Goal: Information Seeking & Learning: Compare options

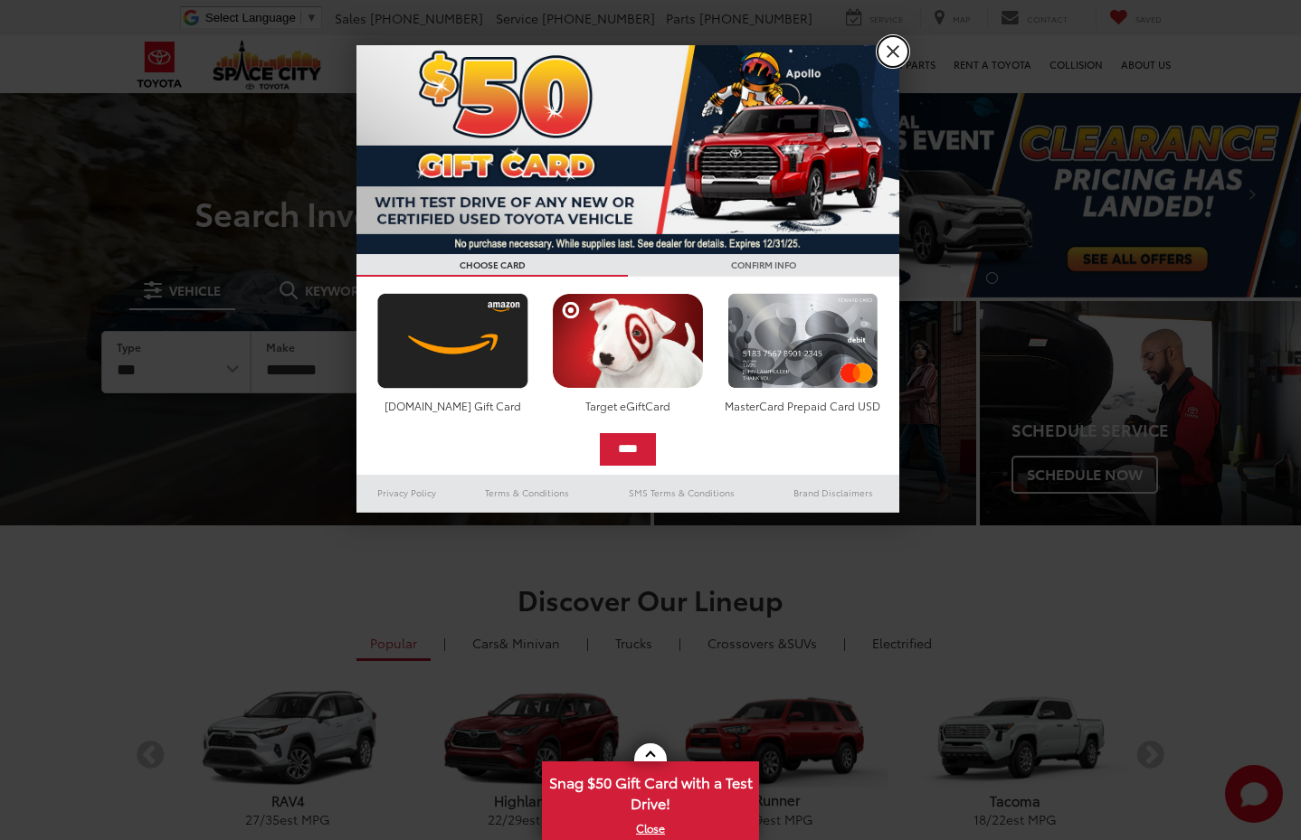
drag, startPoint x: 902, startPoint y: 42, endPoint x: 625, endPoint y: 119, distance: 287.5
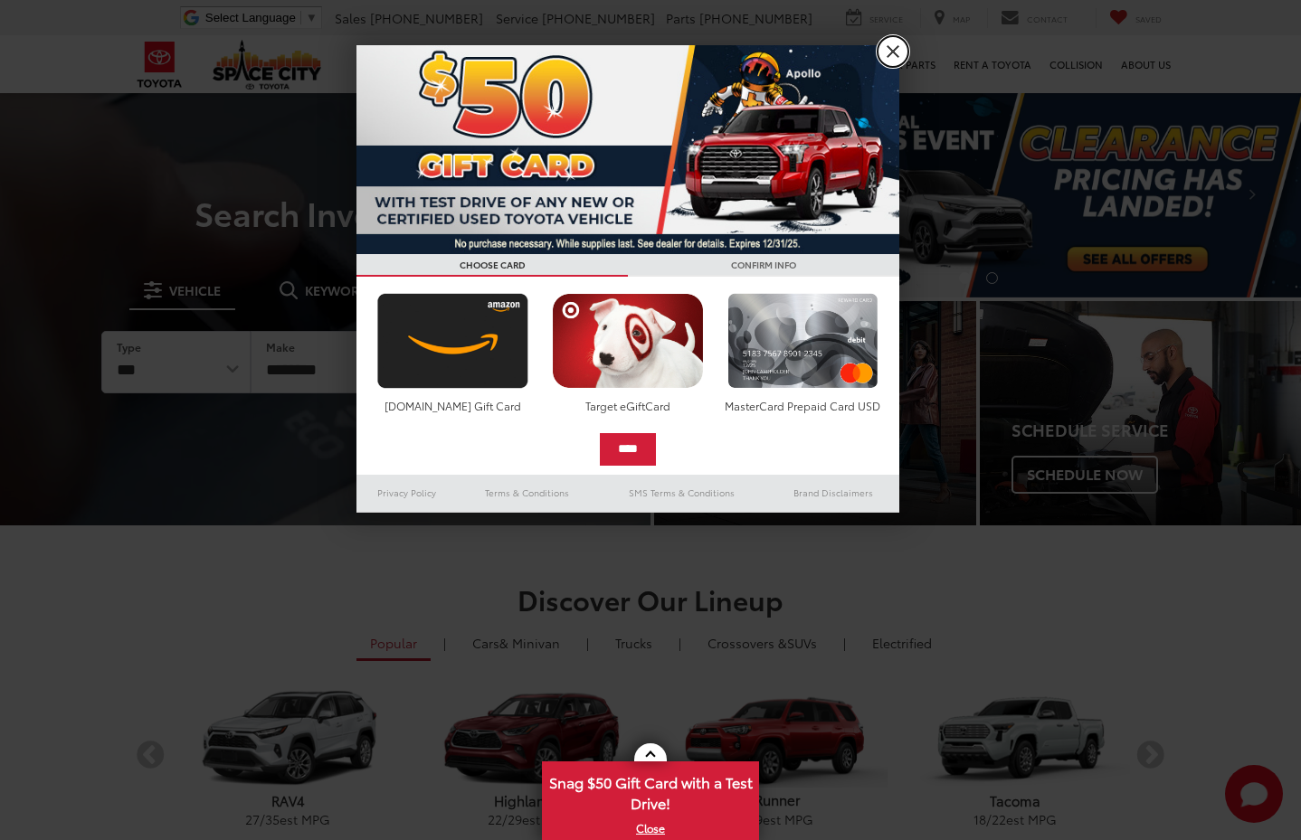
click at [902, 42] on link "X" at bounding box center [892, 51] width 31 height 31
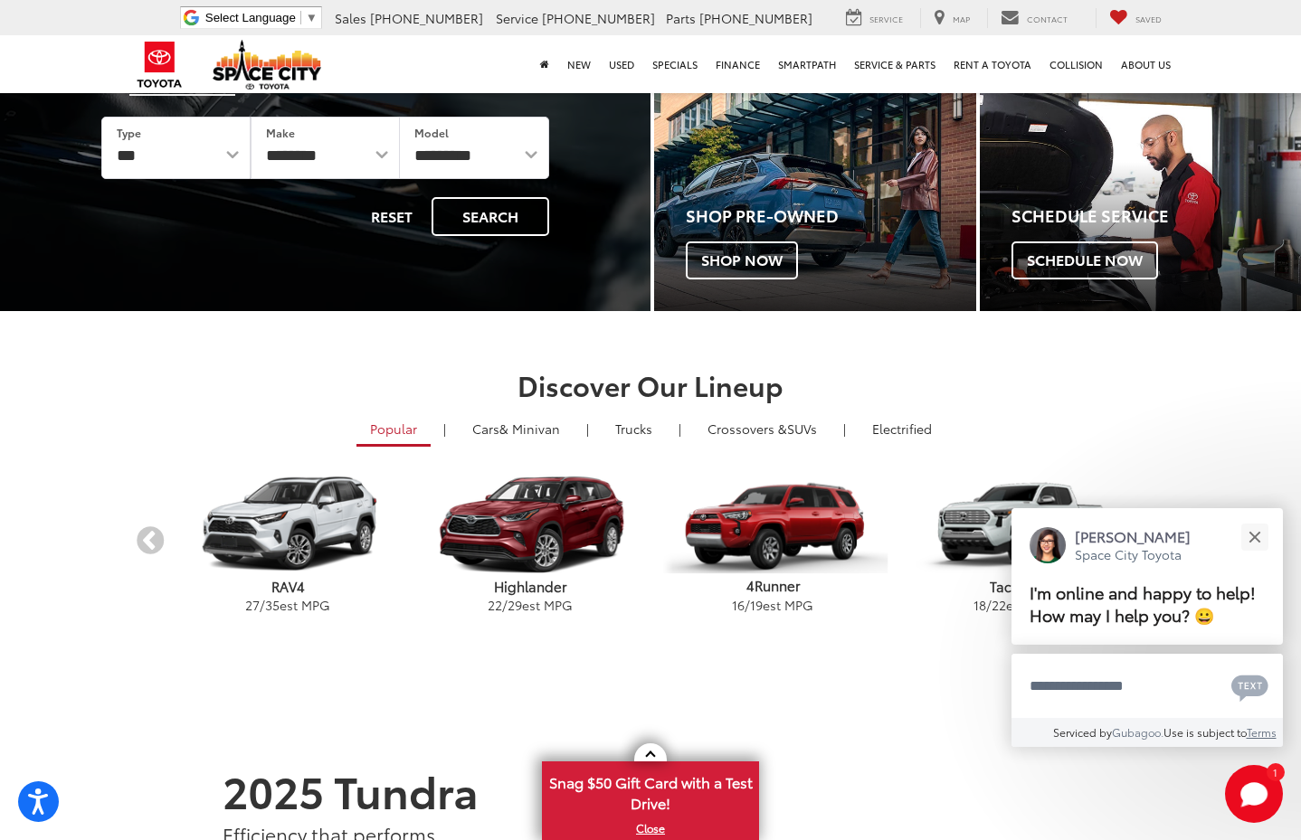
scroll to position [271, 0]
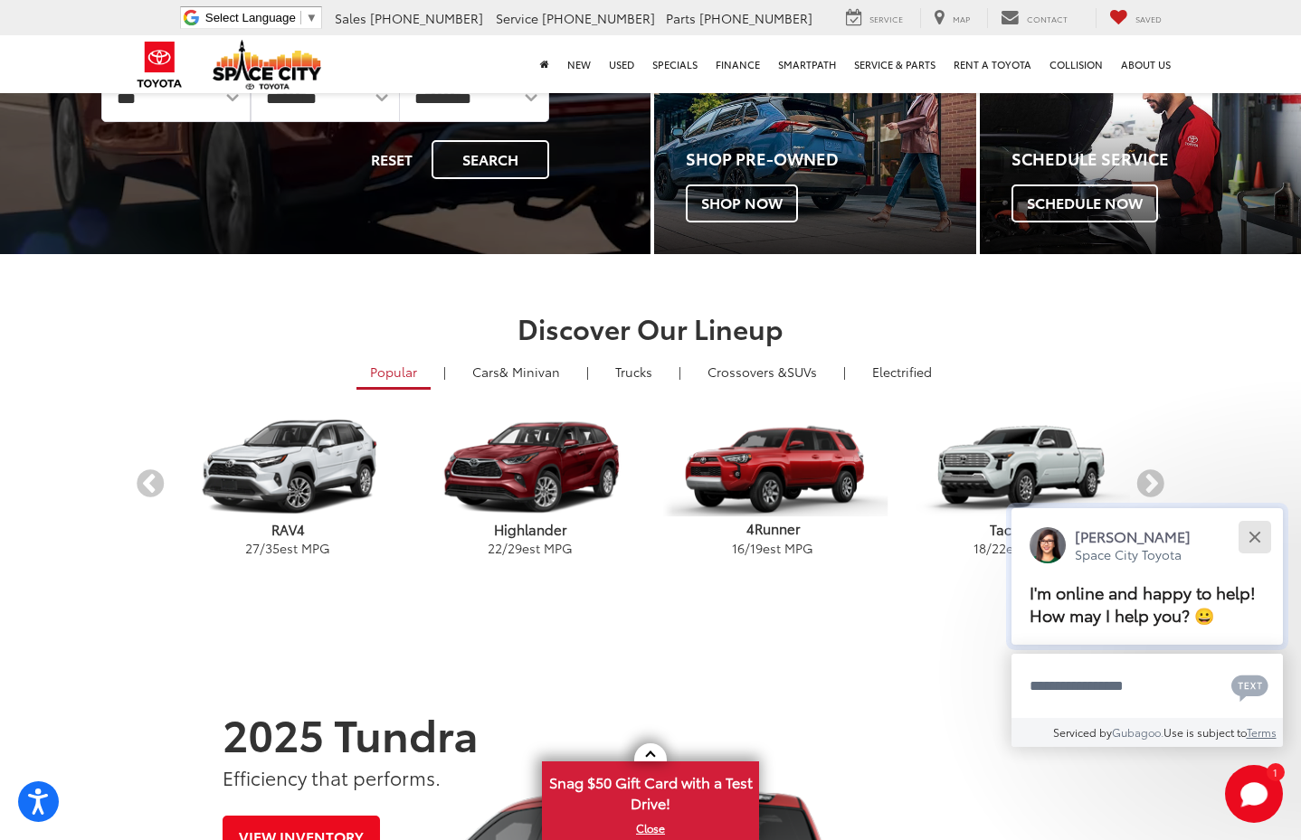
click at [1261, 533] on button "Close" at bounding box center [1254, 536] width 39 height 39
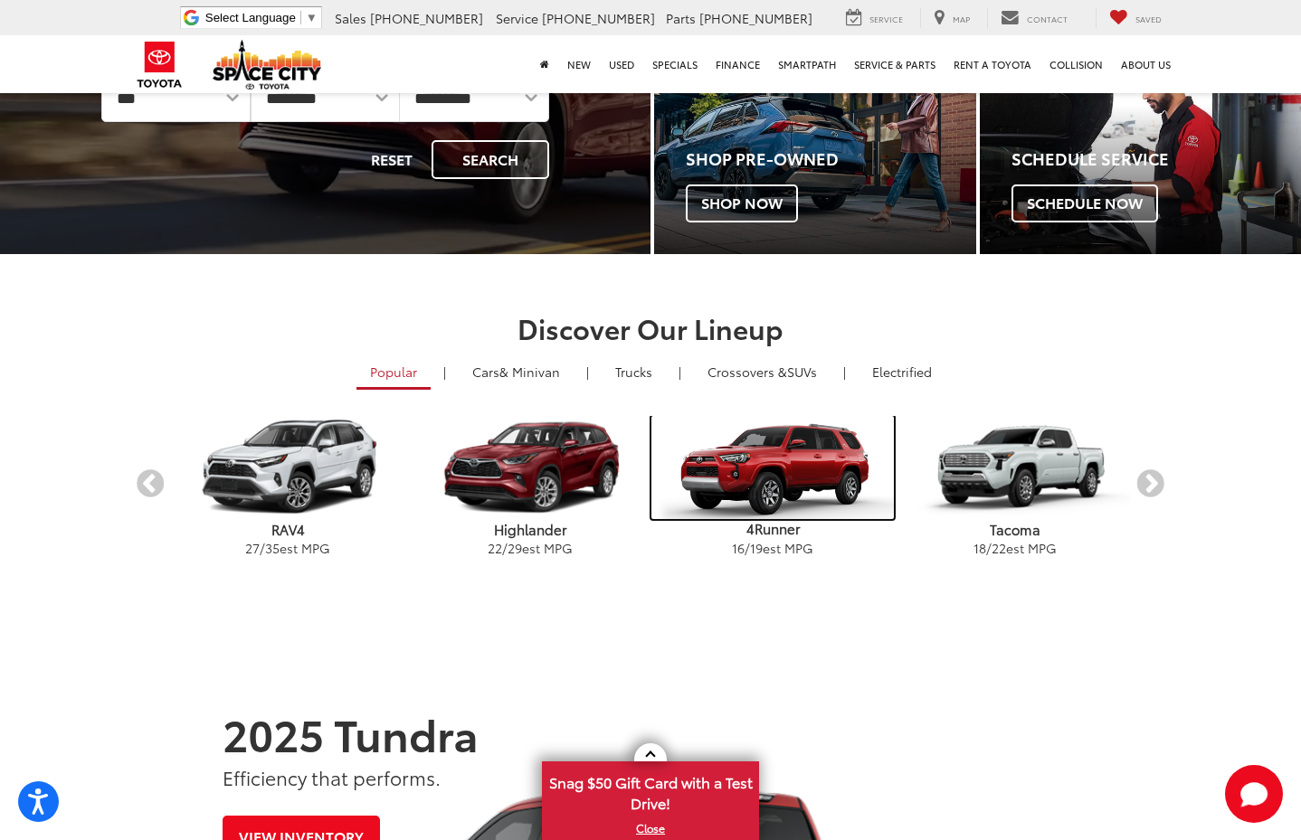
click at [651, 467] on img "carousel" at bounding box center [772, 467] width 242 height 103
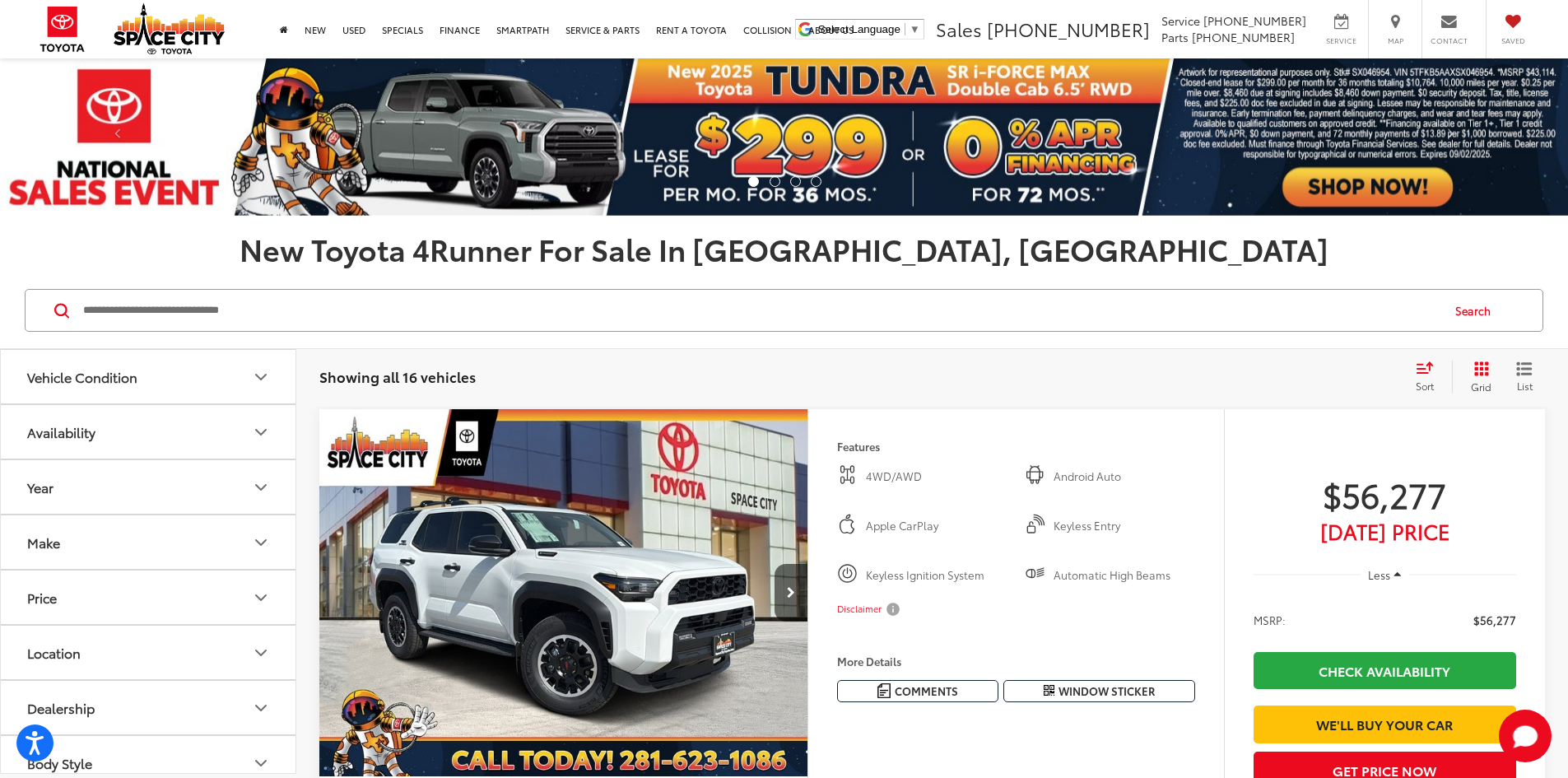
click at [1183, 367] on icon "Grid View" at bounding box center [1482, 369] width 15 height 15
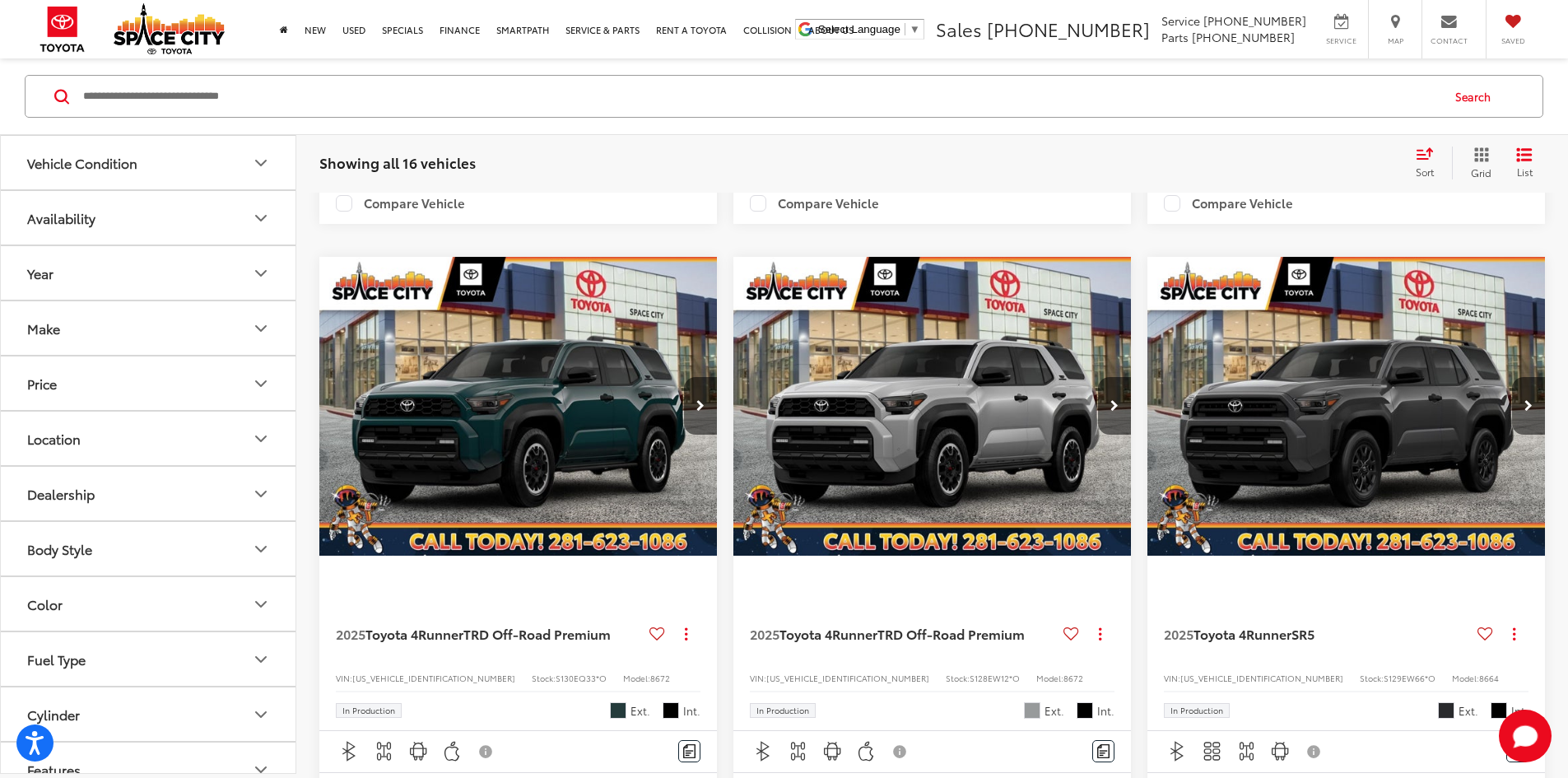
scroll to position [3209, 0]
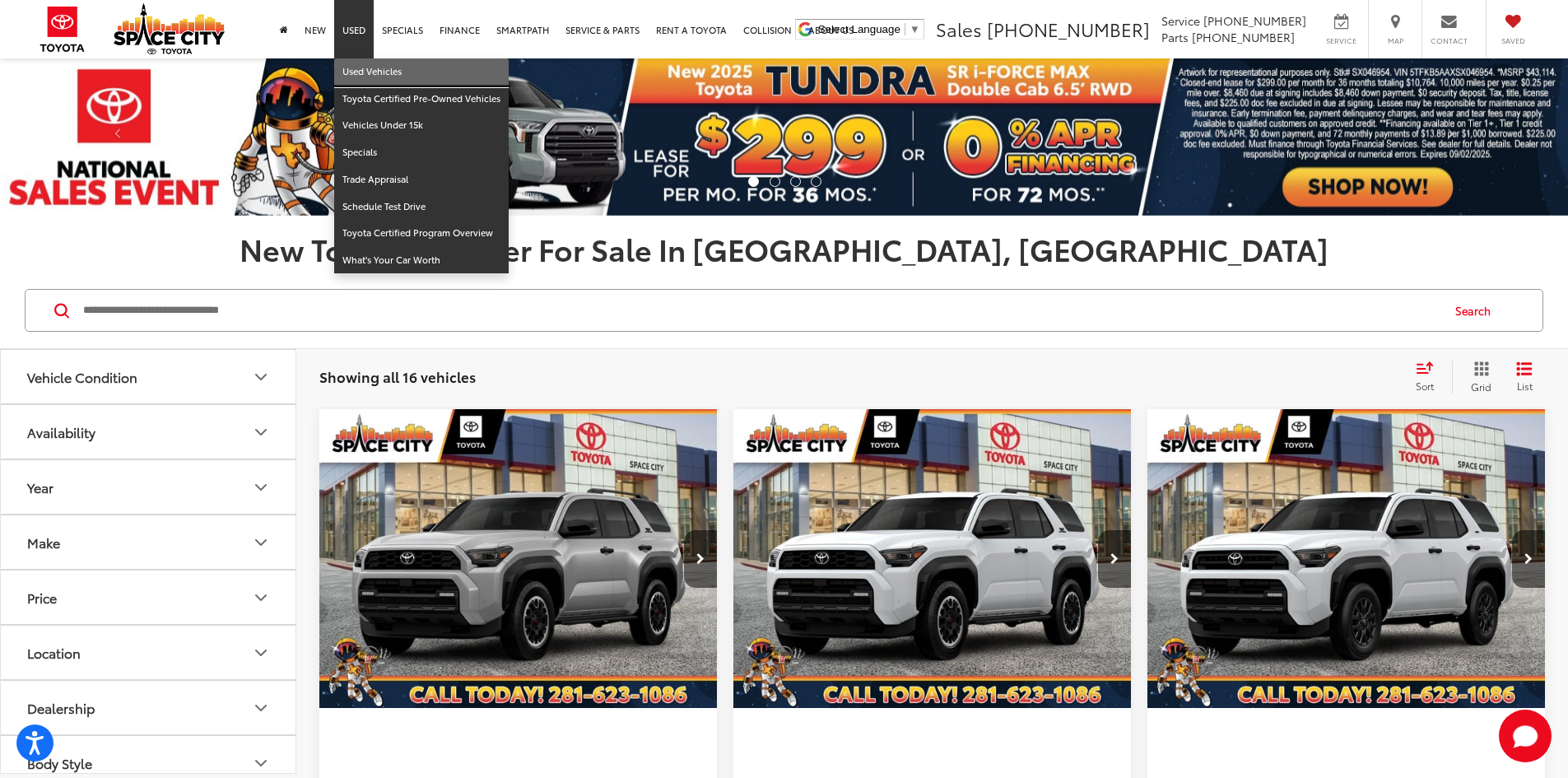
click at [392, 75] on link "Used Vehicles" at bounding box center [421, 72] width 175 height 27
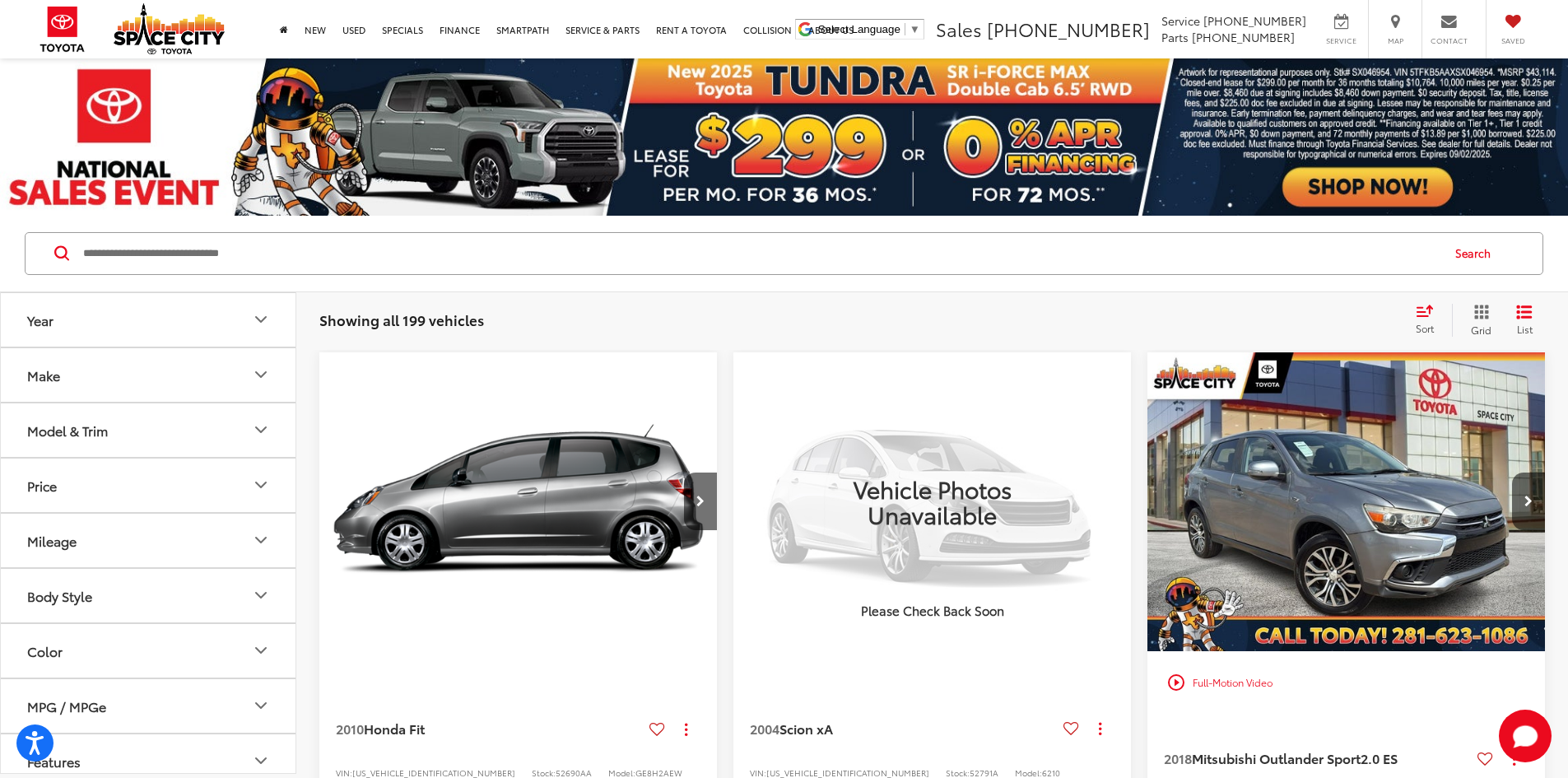
click at [1431, 315] on icon "Select sort value" at bounding box center [1425, 311] width 18 height 13
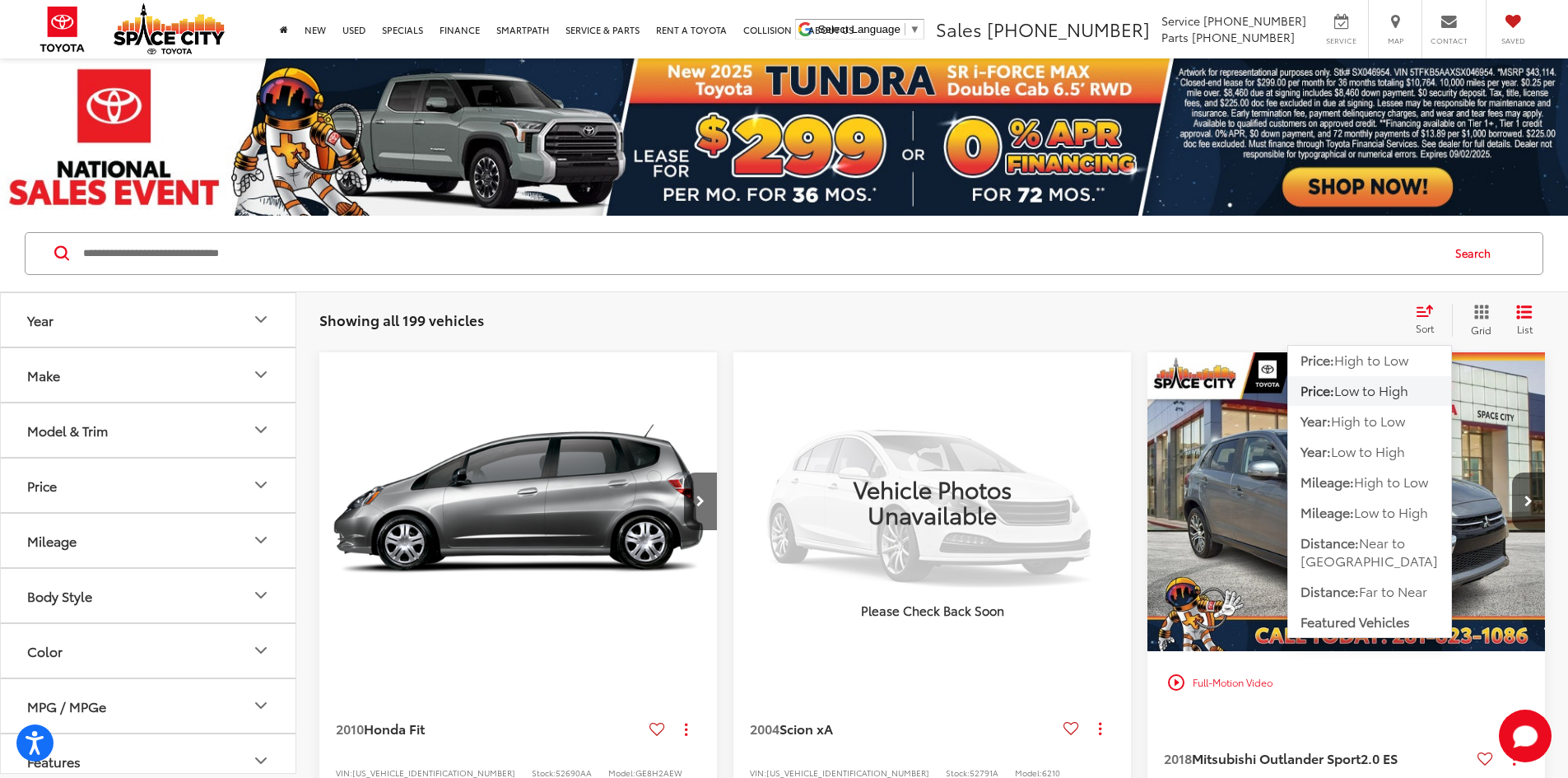
click at [1371, 389] on span "Low to High" at bounding box center [1371, 389] width 74 height 19
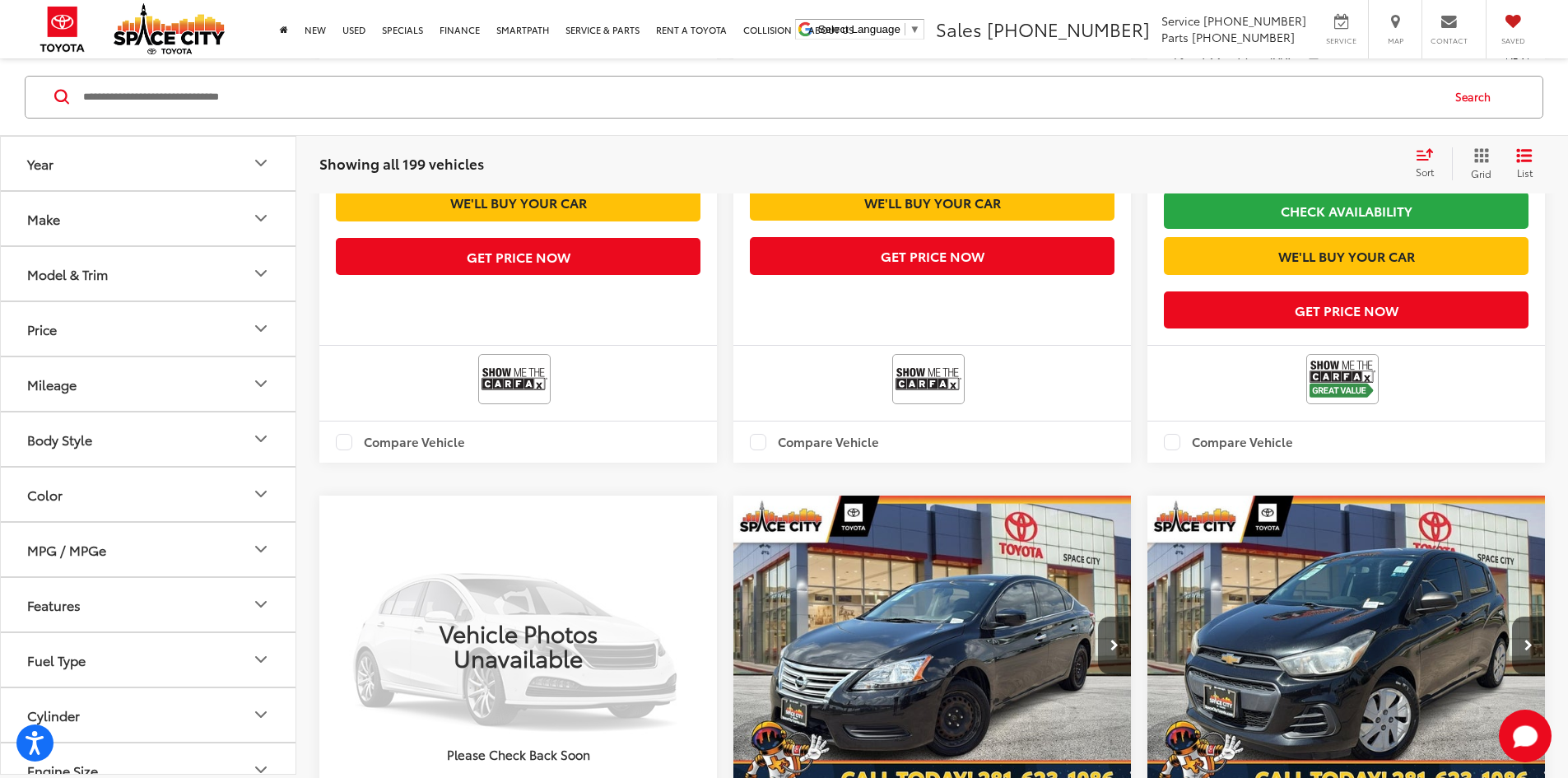
scroll to position [905, 0]
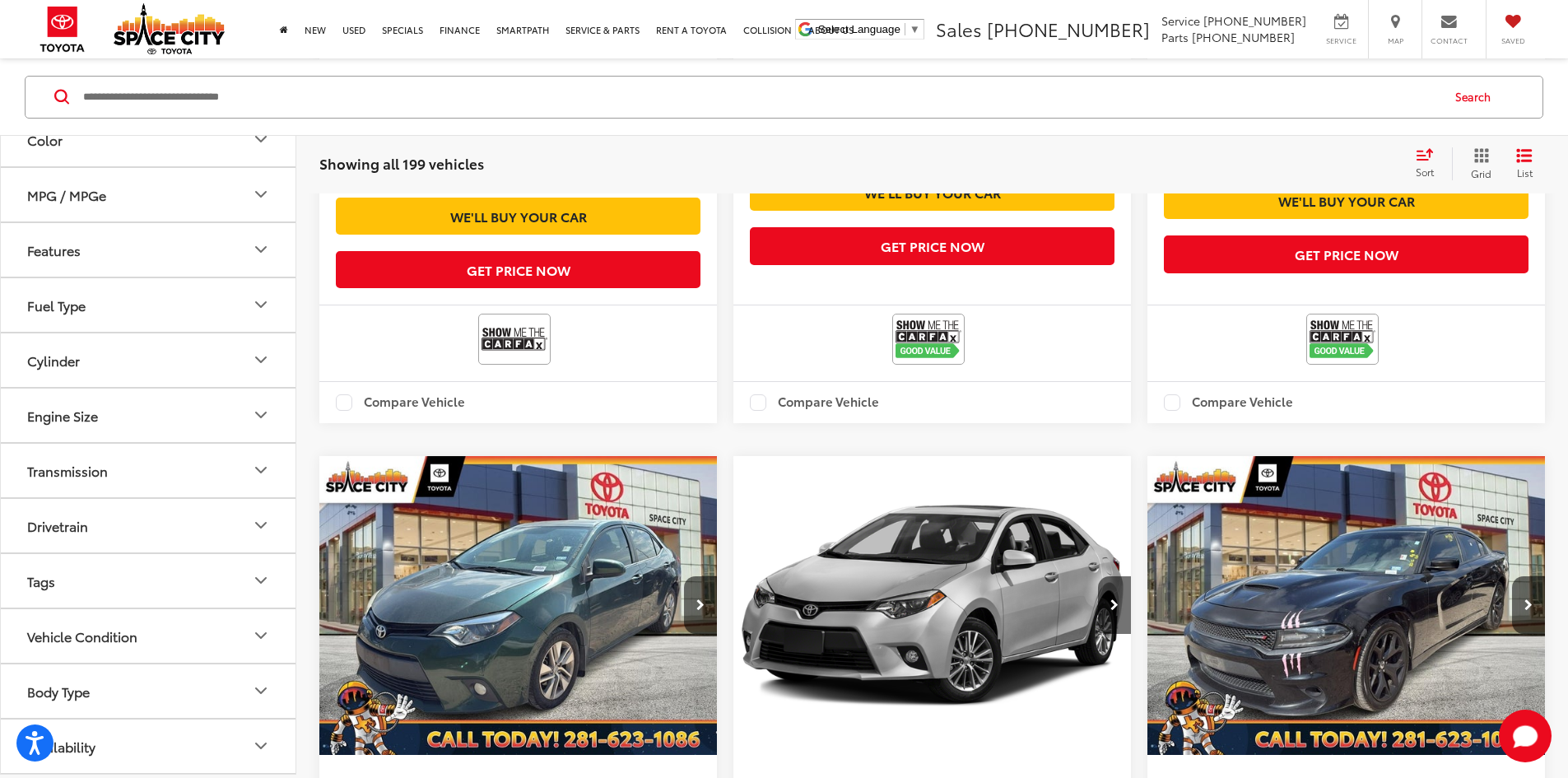
scroll to position [2798, 0]
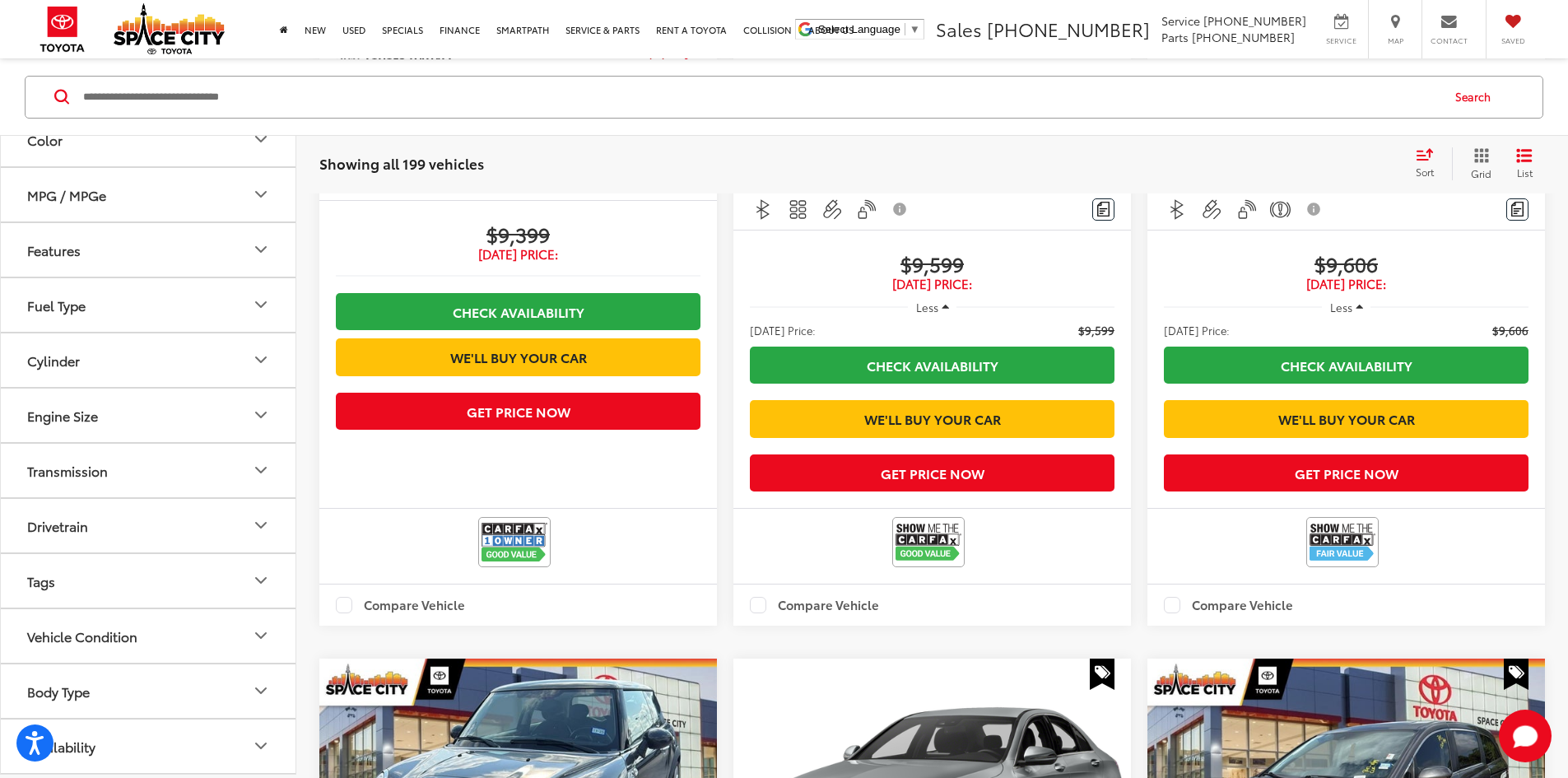
scroll to position [4766, 0]
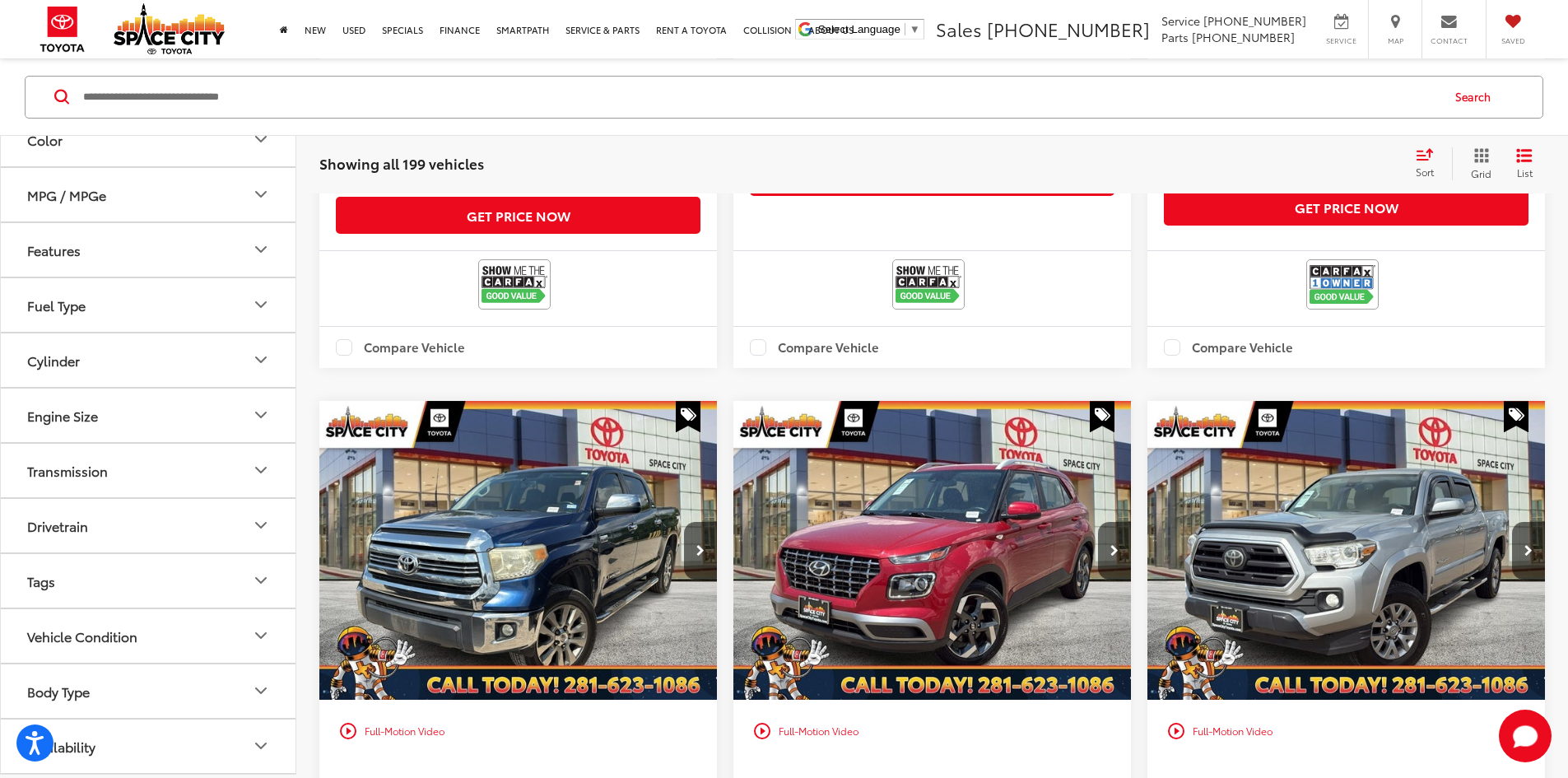
scroll to position [11515, 0]
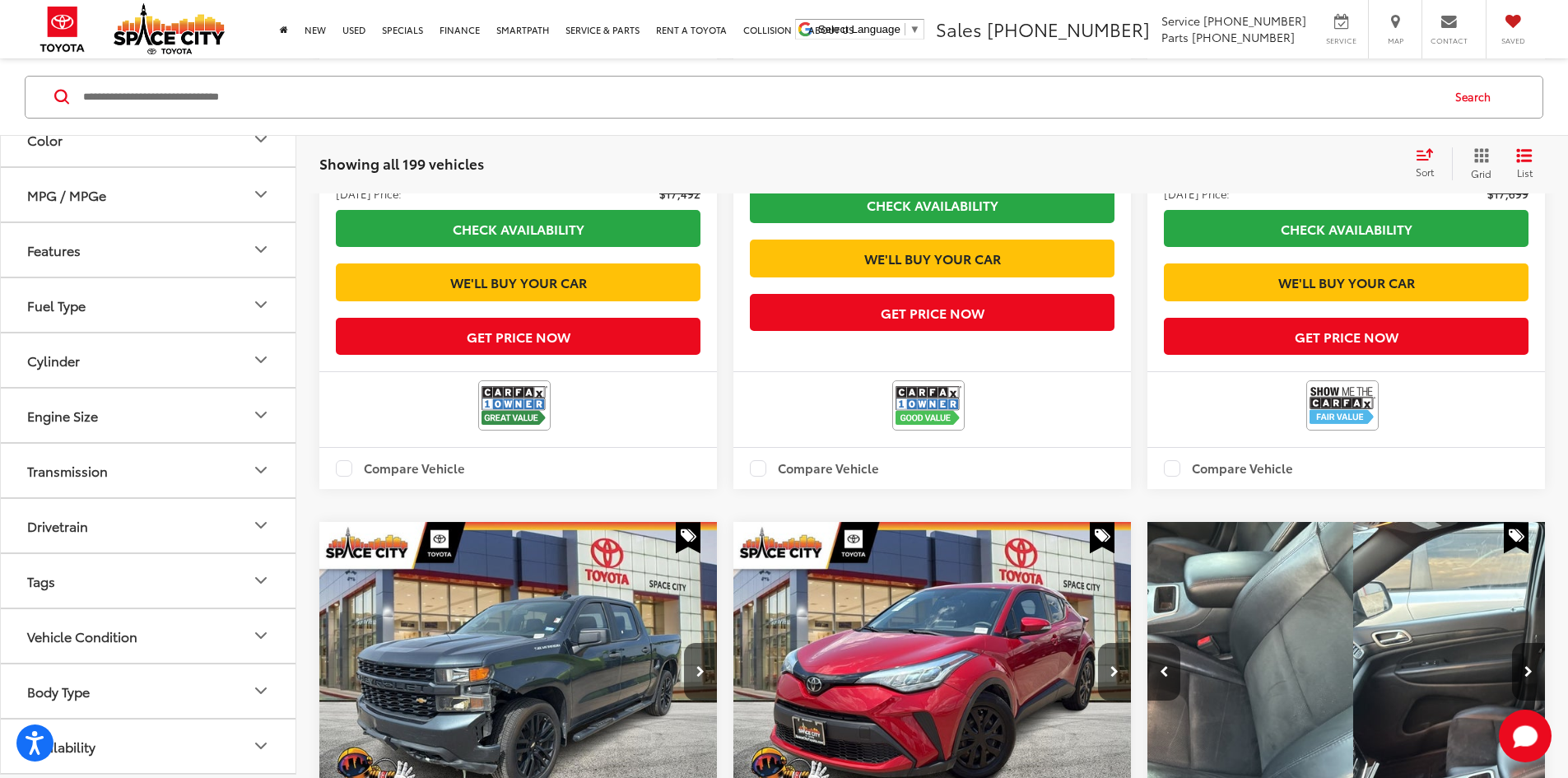
scroll to position [15317, 0]
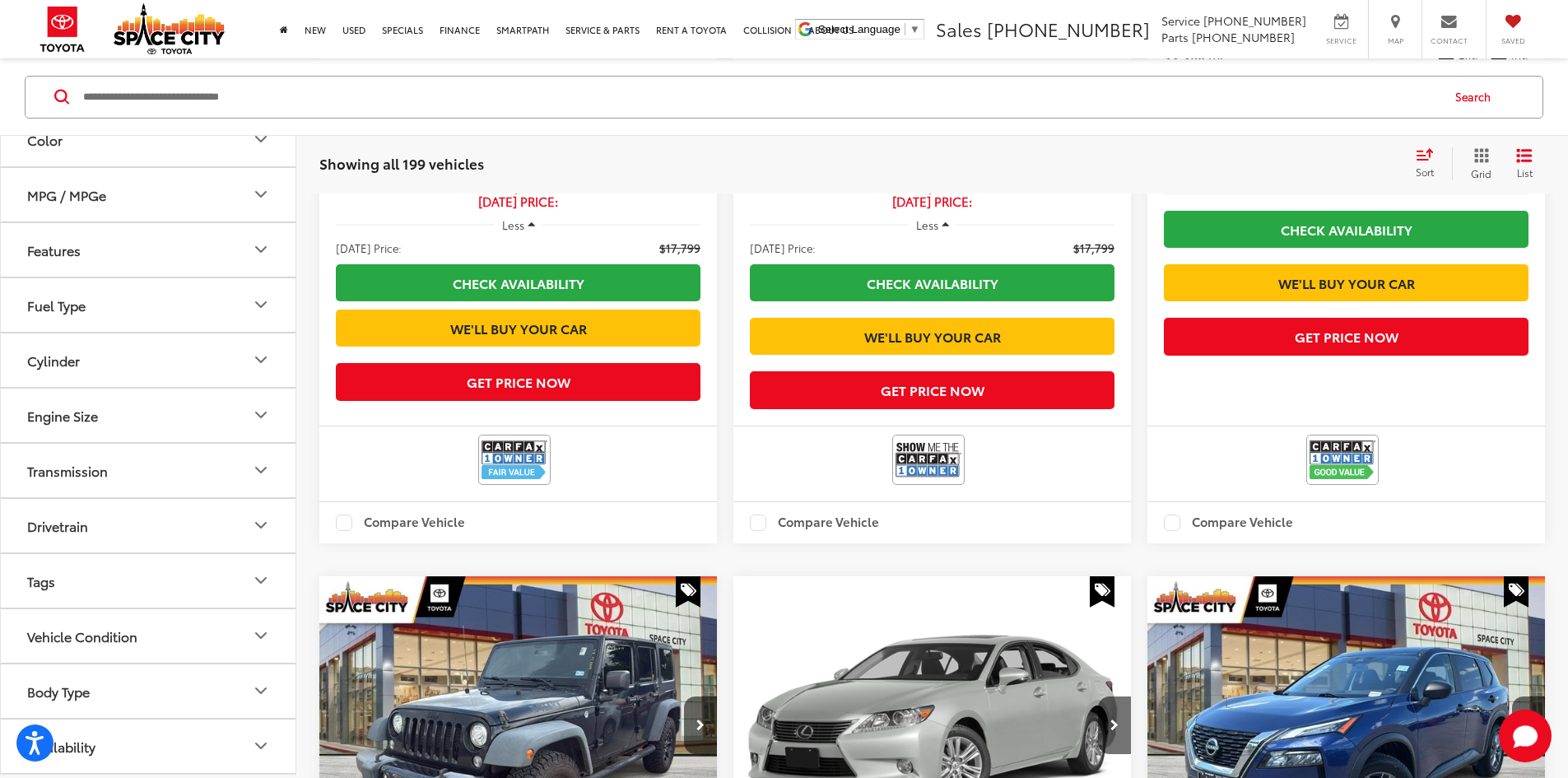
scroll to position [16239, 0]
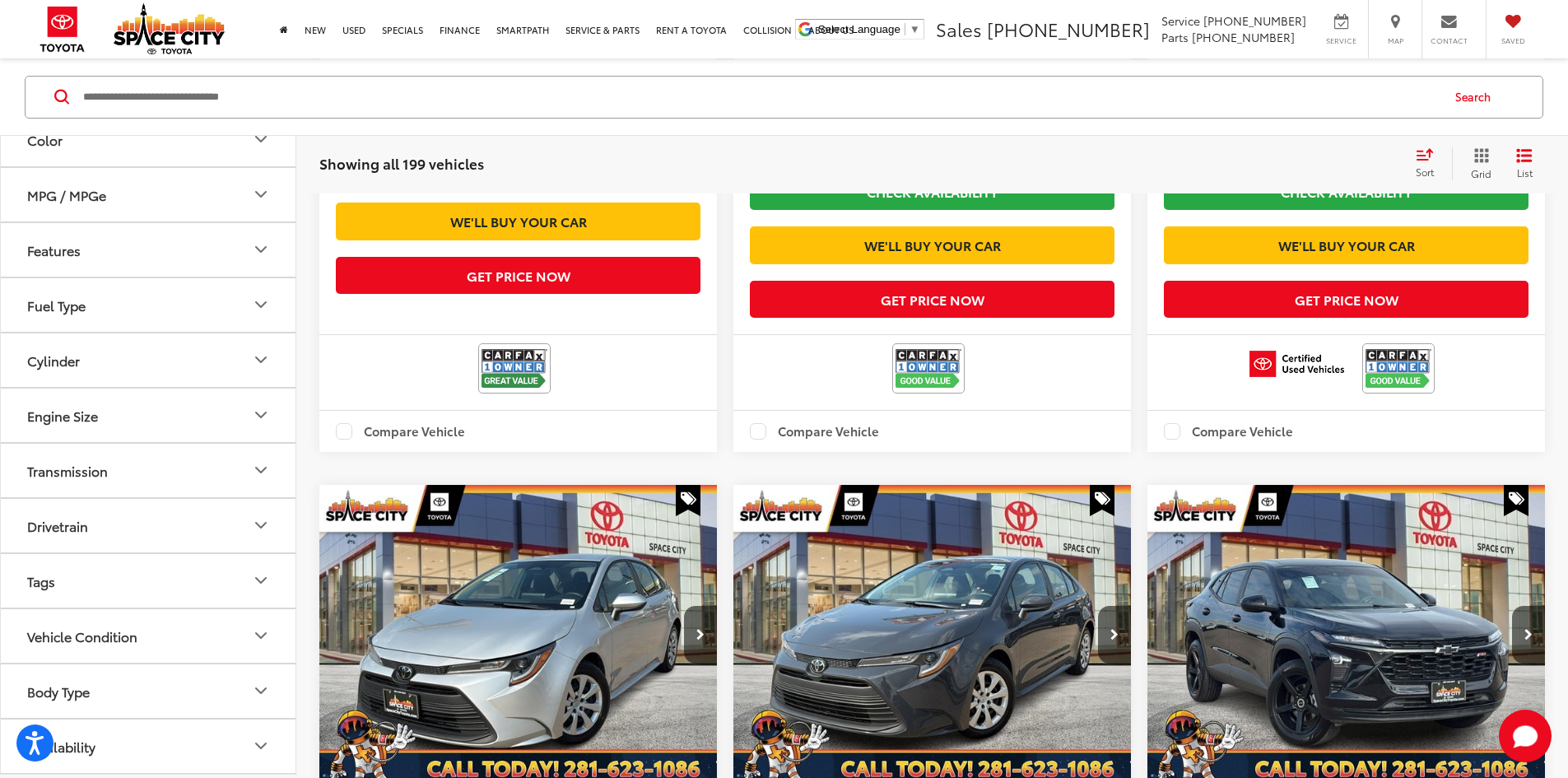
scroll to position [19202, 0]
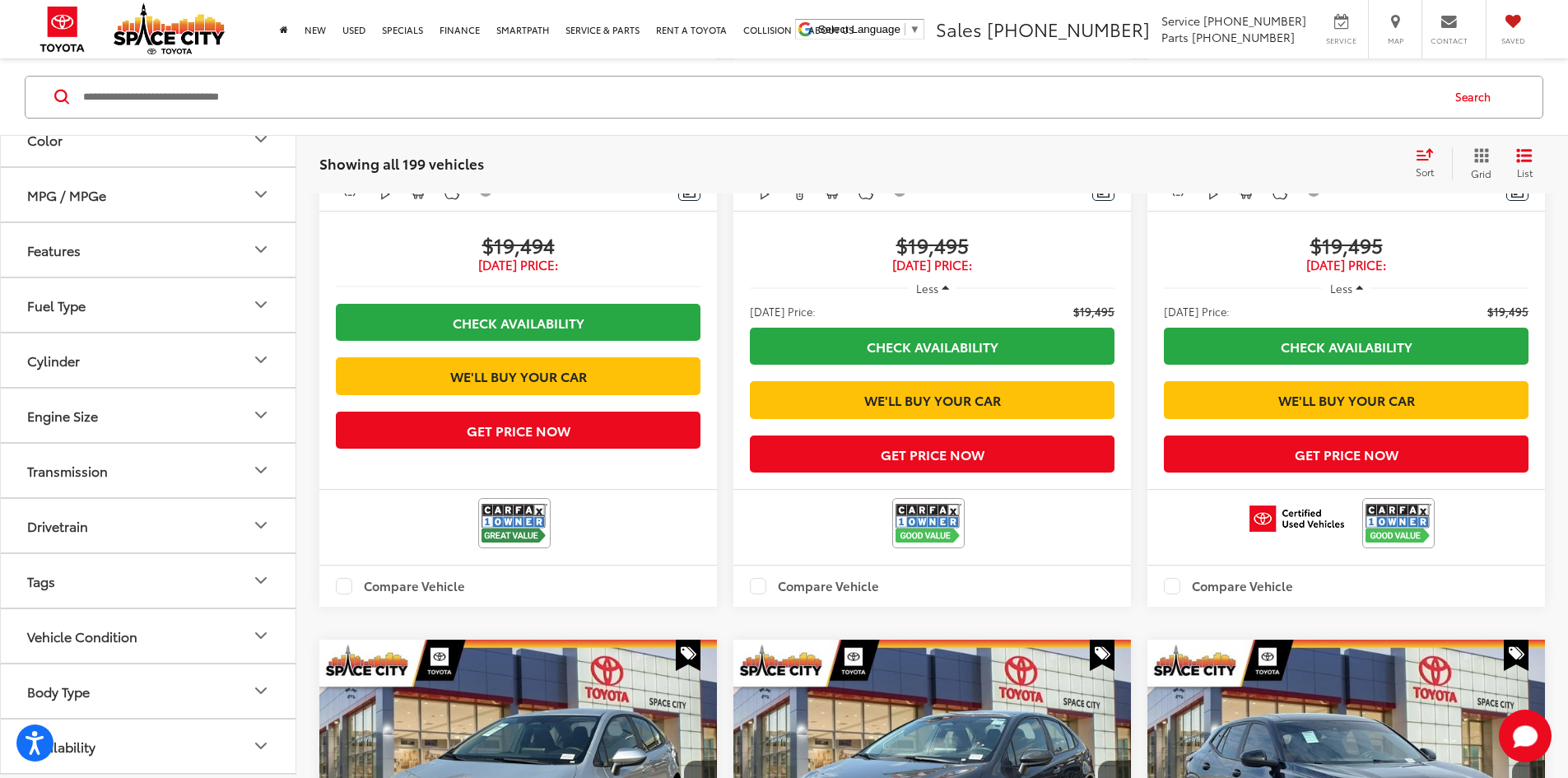
scroll to position [19038, 0]
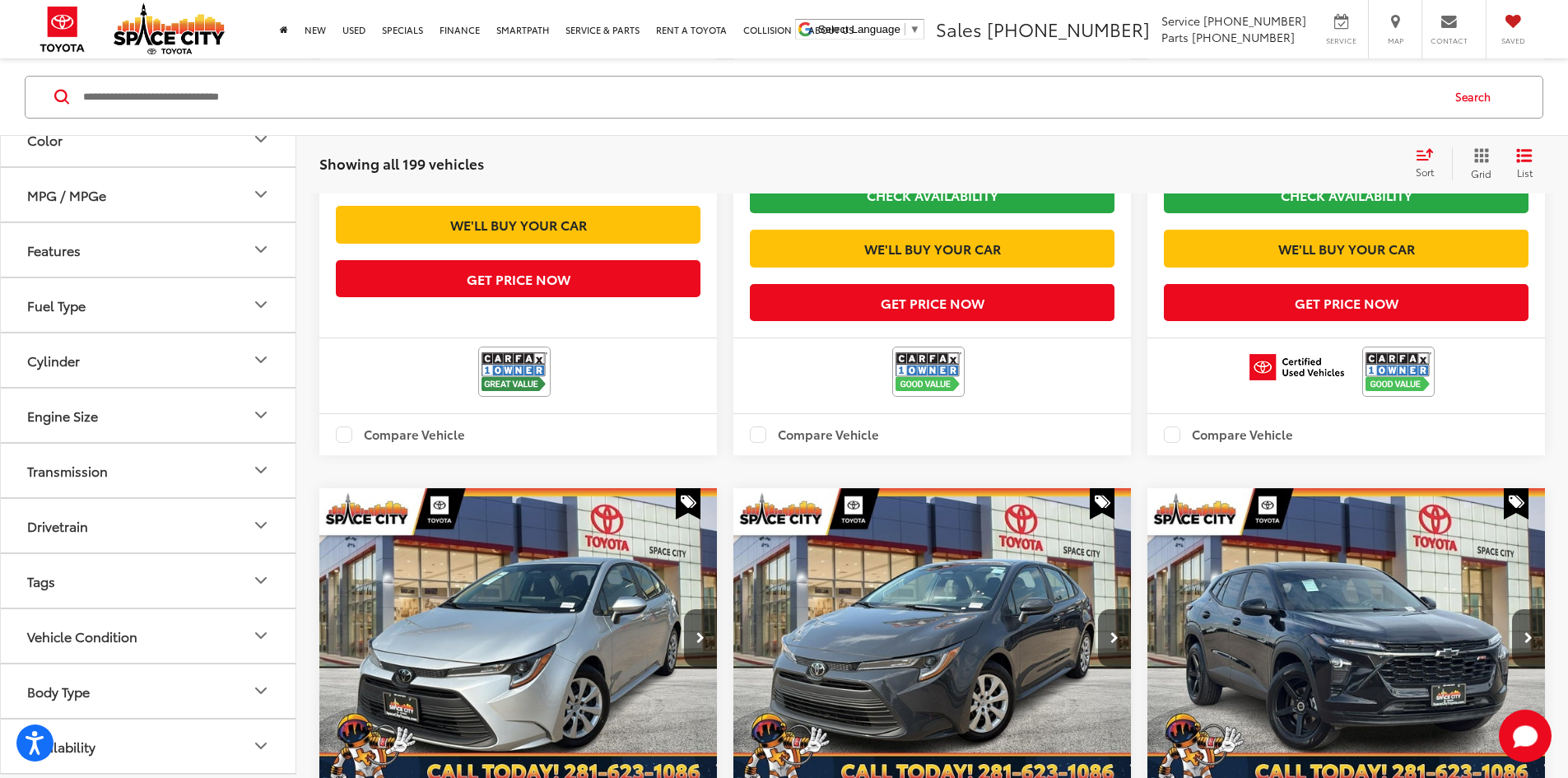
scroll to position [19202, 0]
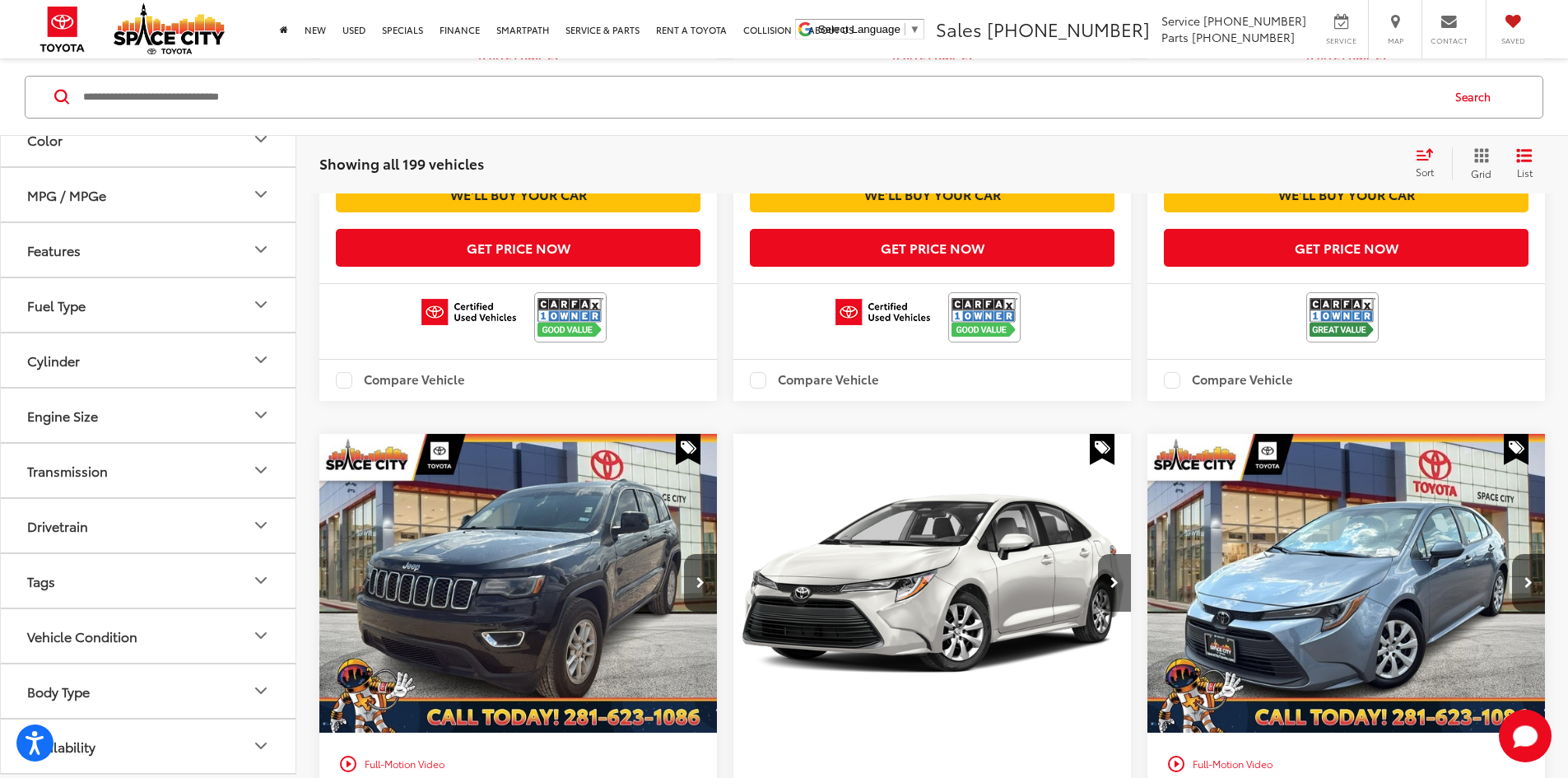
scroll to position [20190, 0]
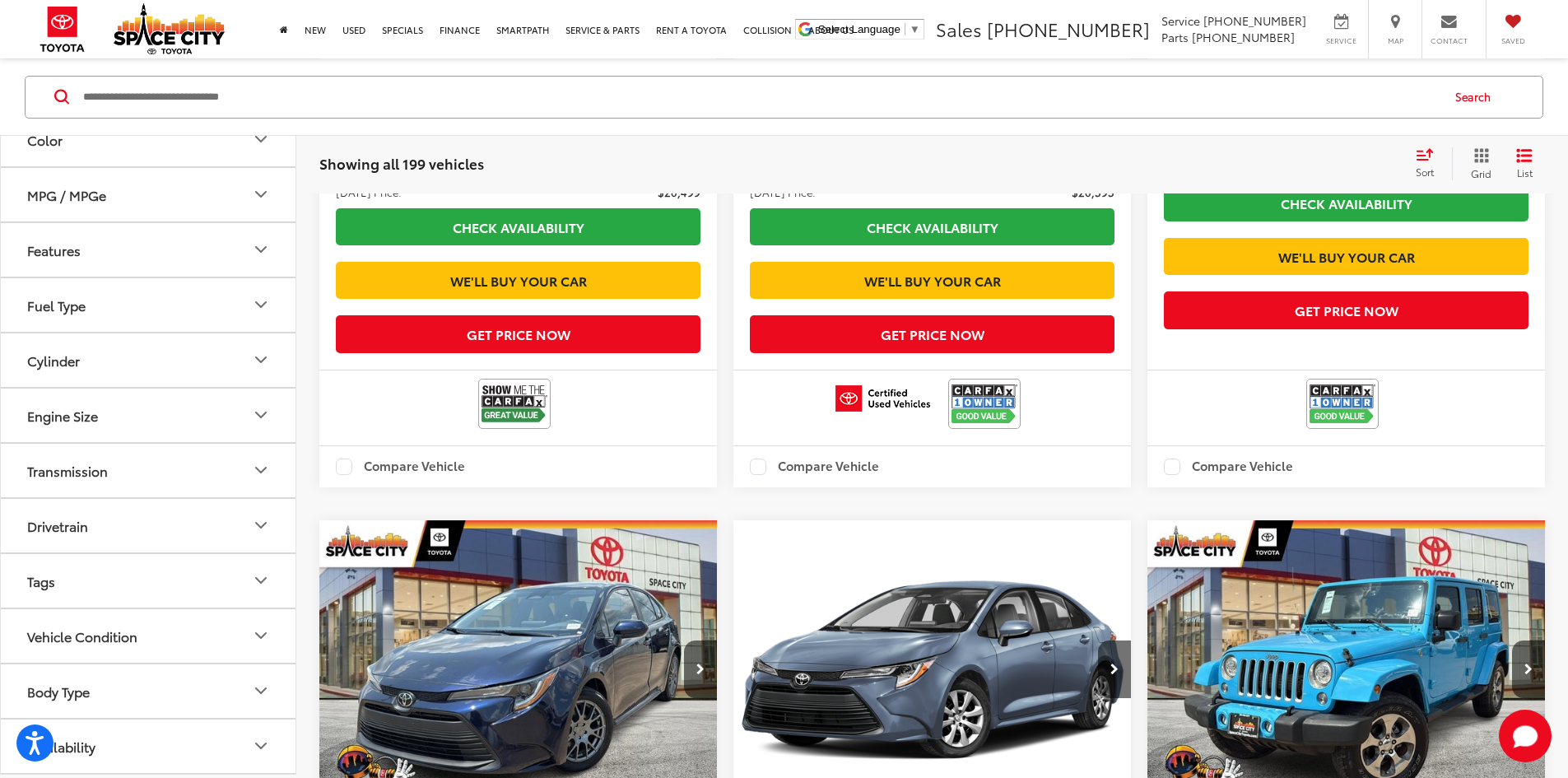
scroll to position [23070, 0]
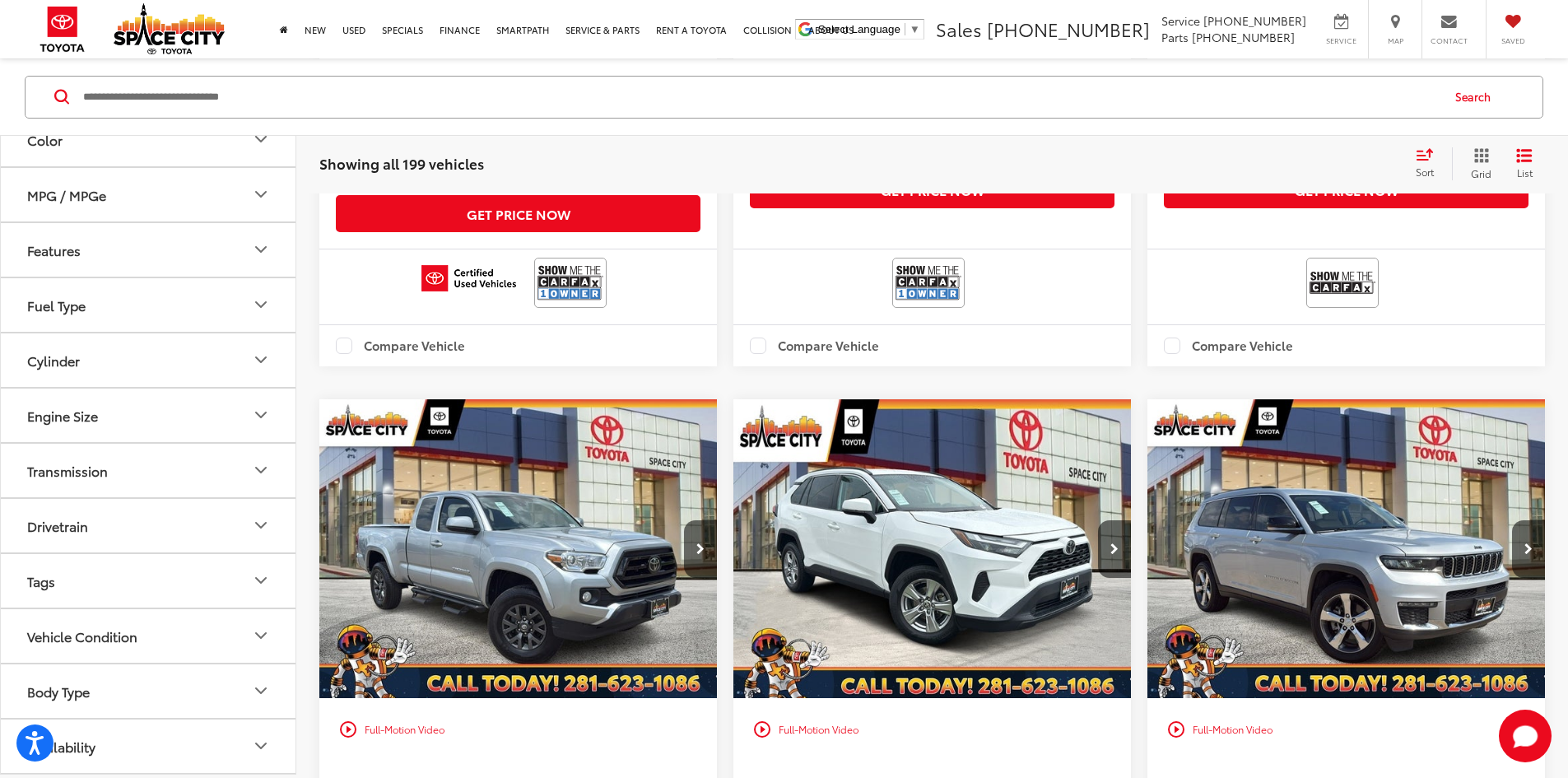
scroll to position [7811, 0]
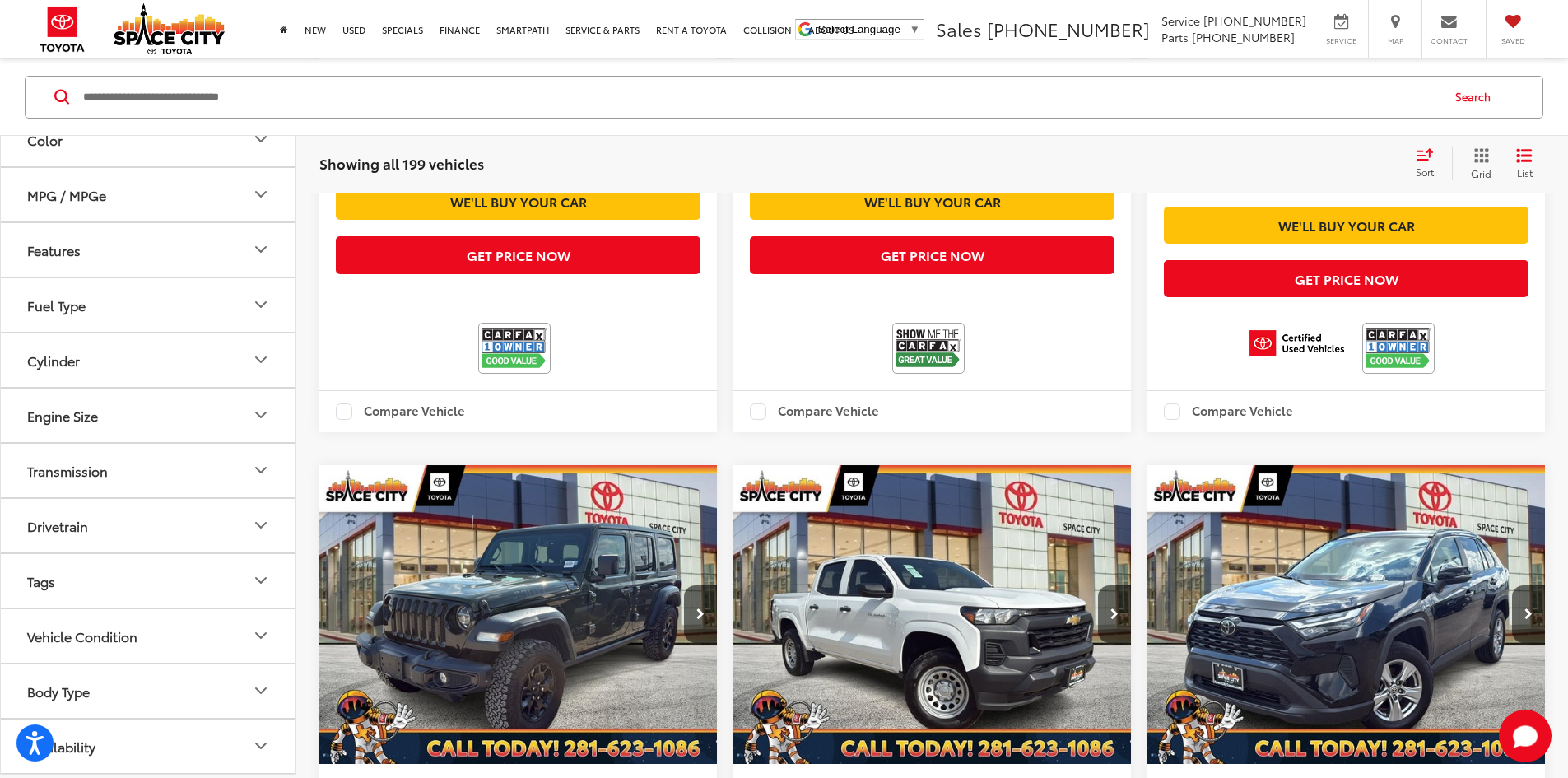
scroll to position [9705, 0]
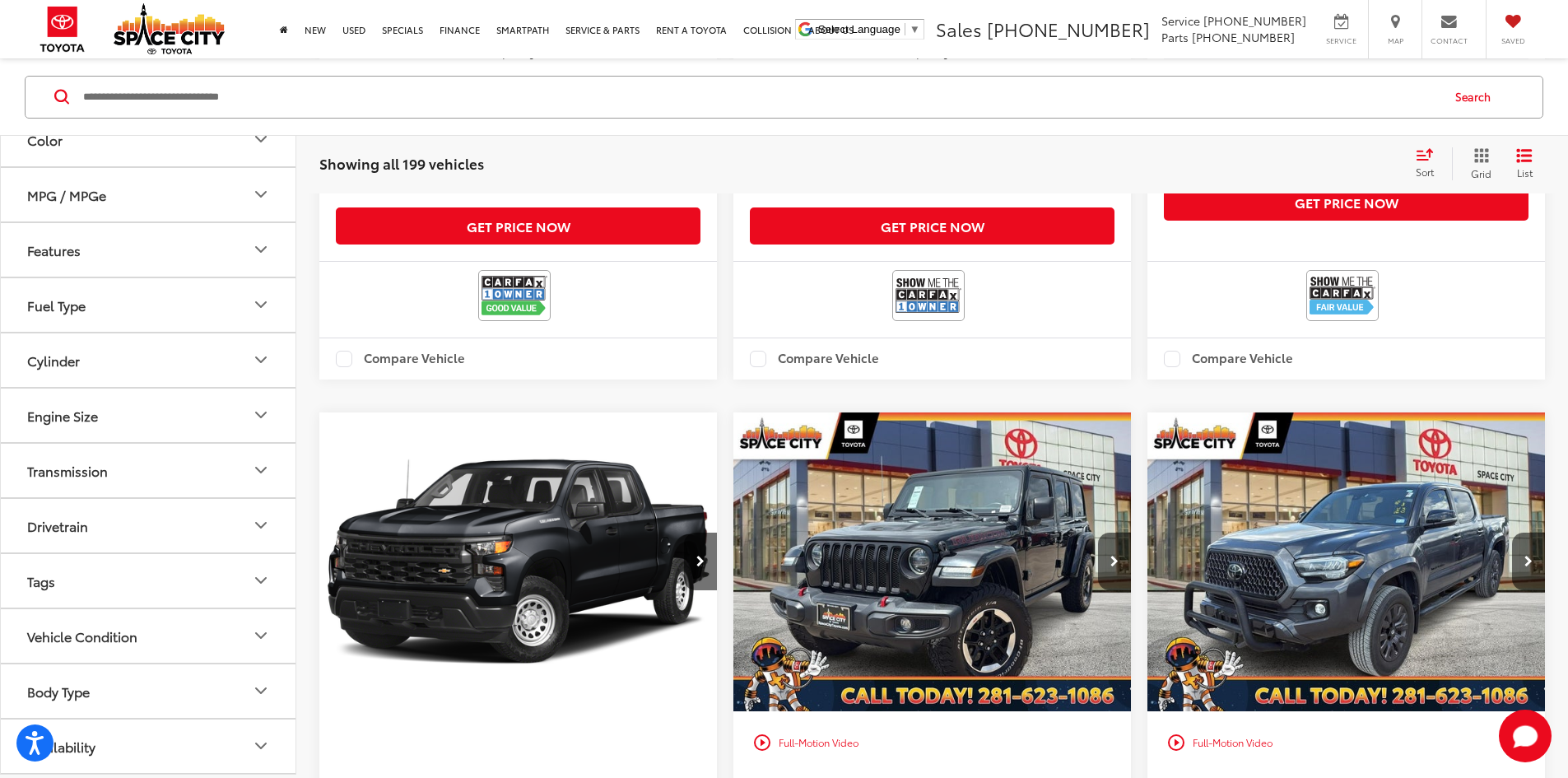
scroll to position [16371, 0]
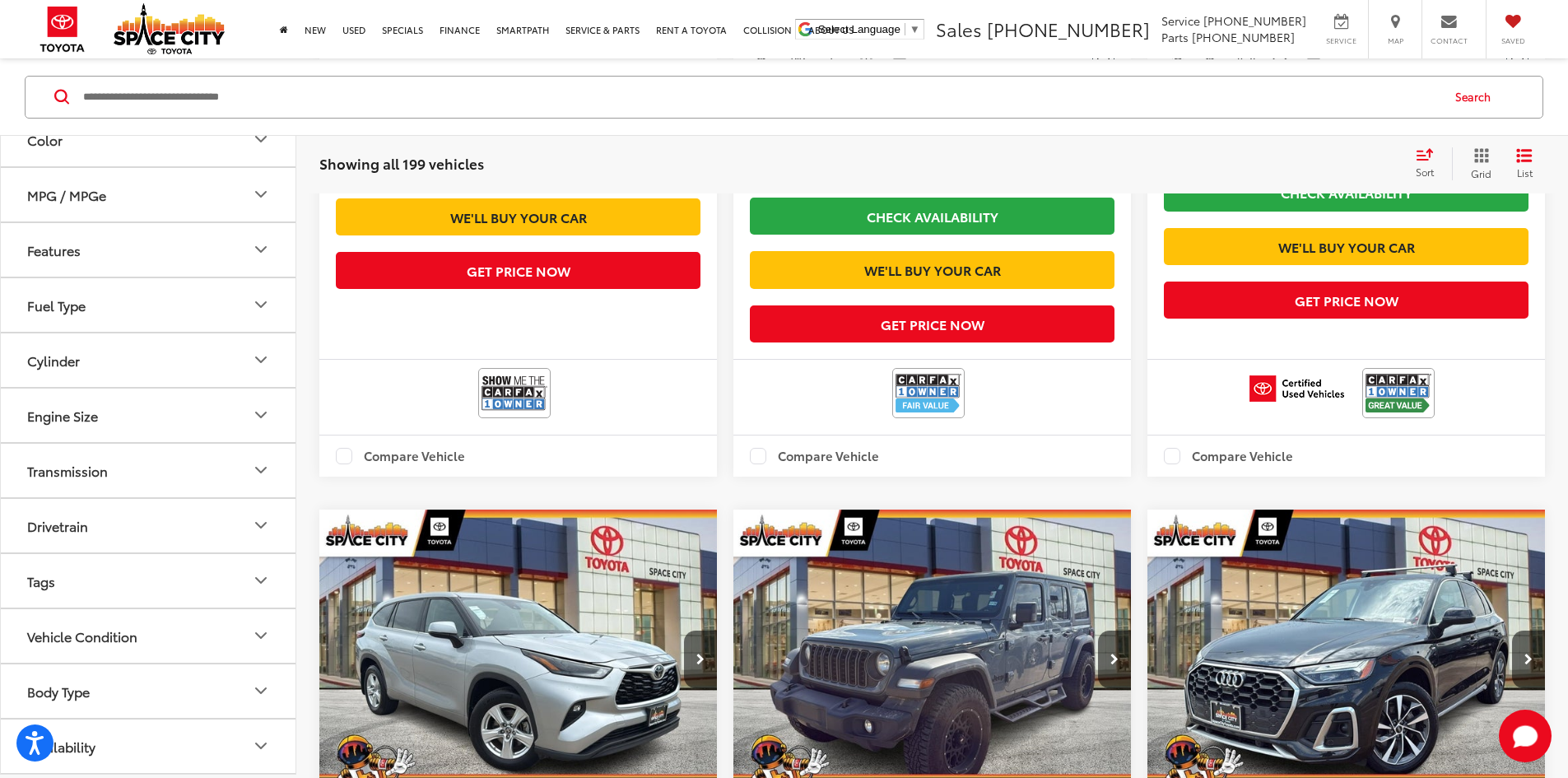
scroll to position [17358, 0]
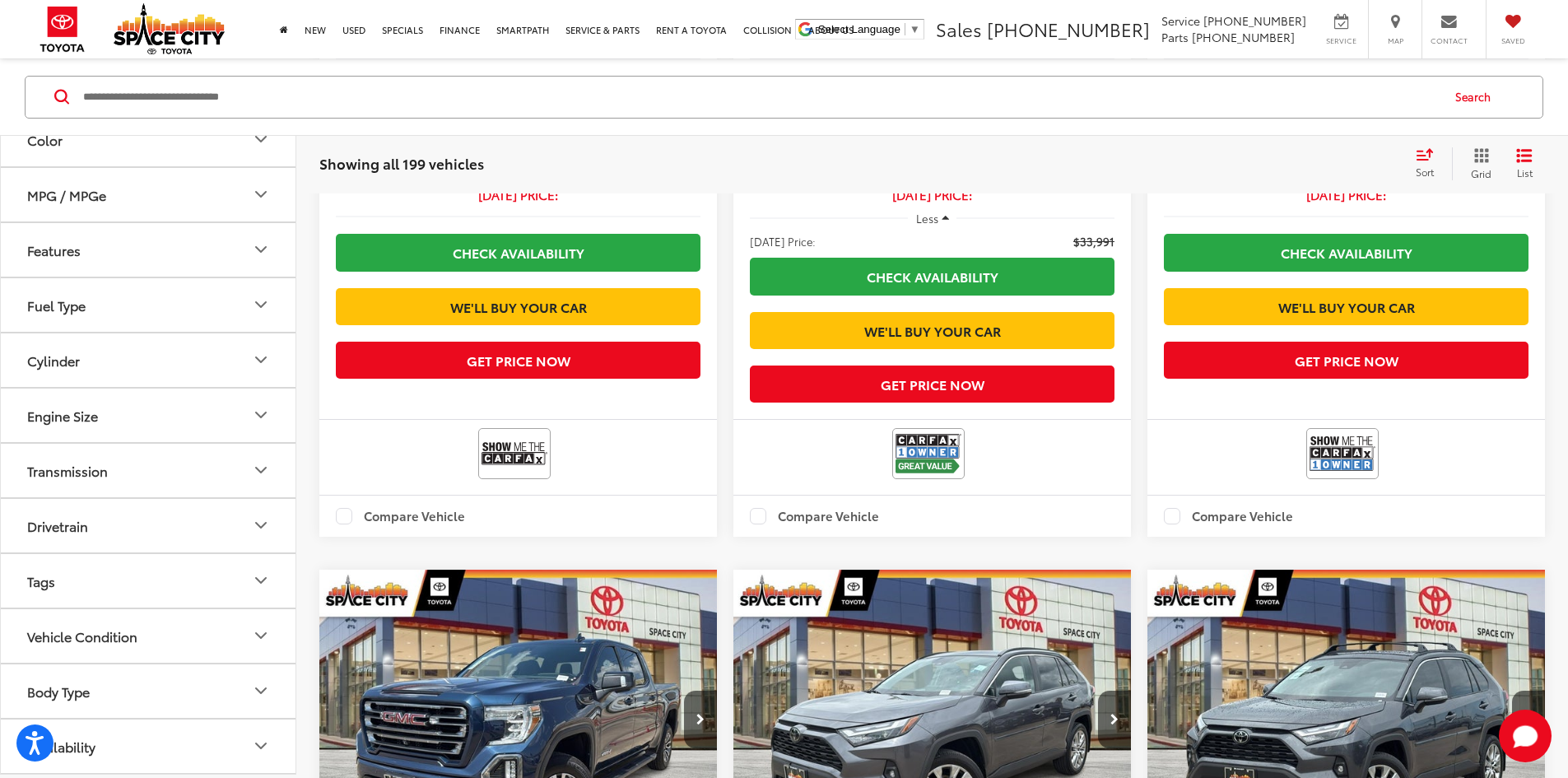
scroll to position [20157, 0]
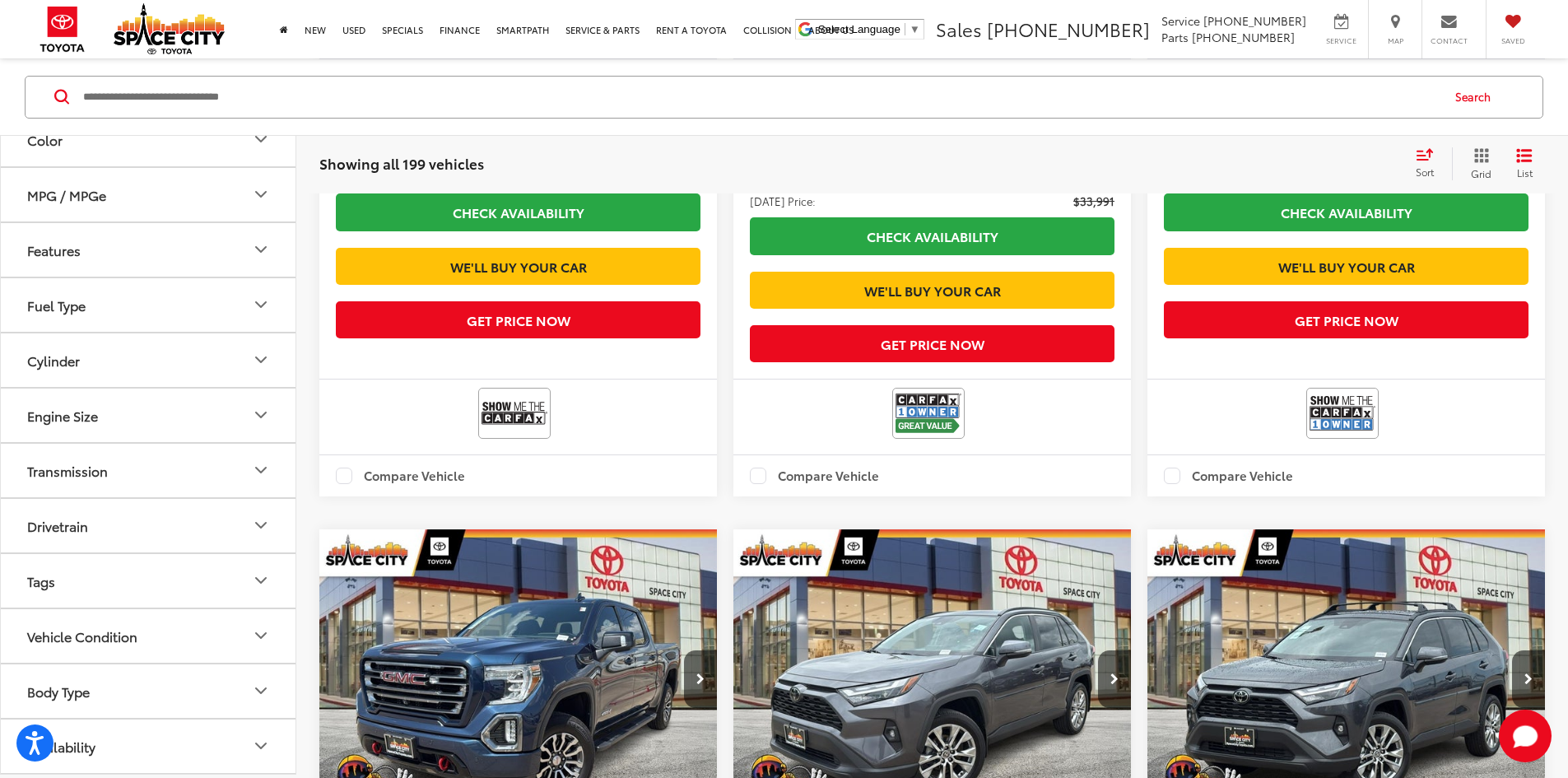
scroll to position [20239, 0]
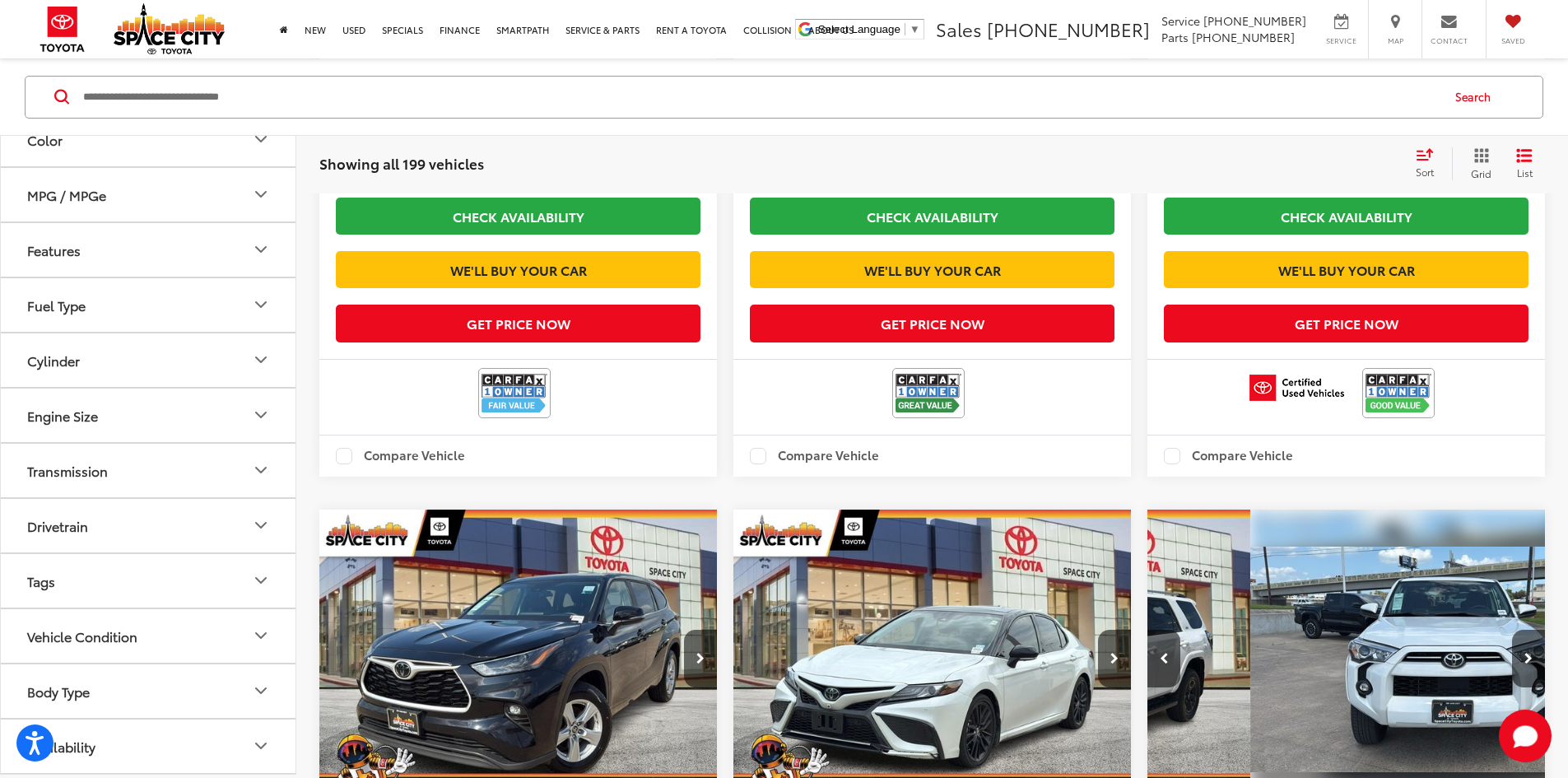
scroll to position [22132, 0]
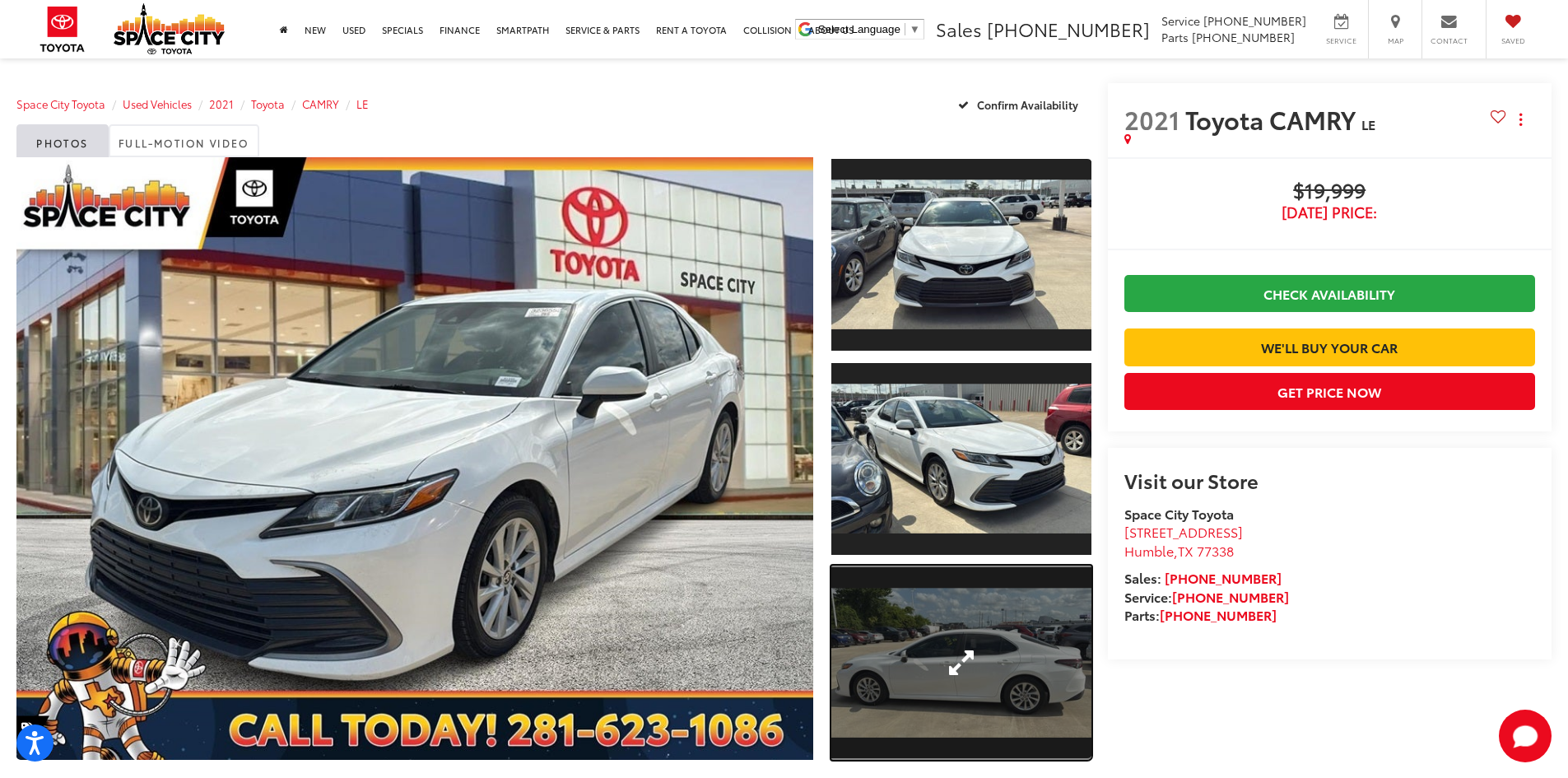
click at [946, 673] on link "Expand Photo 3" at bounding box center [962, 662] width 260 height 195
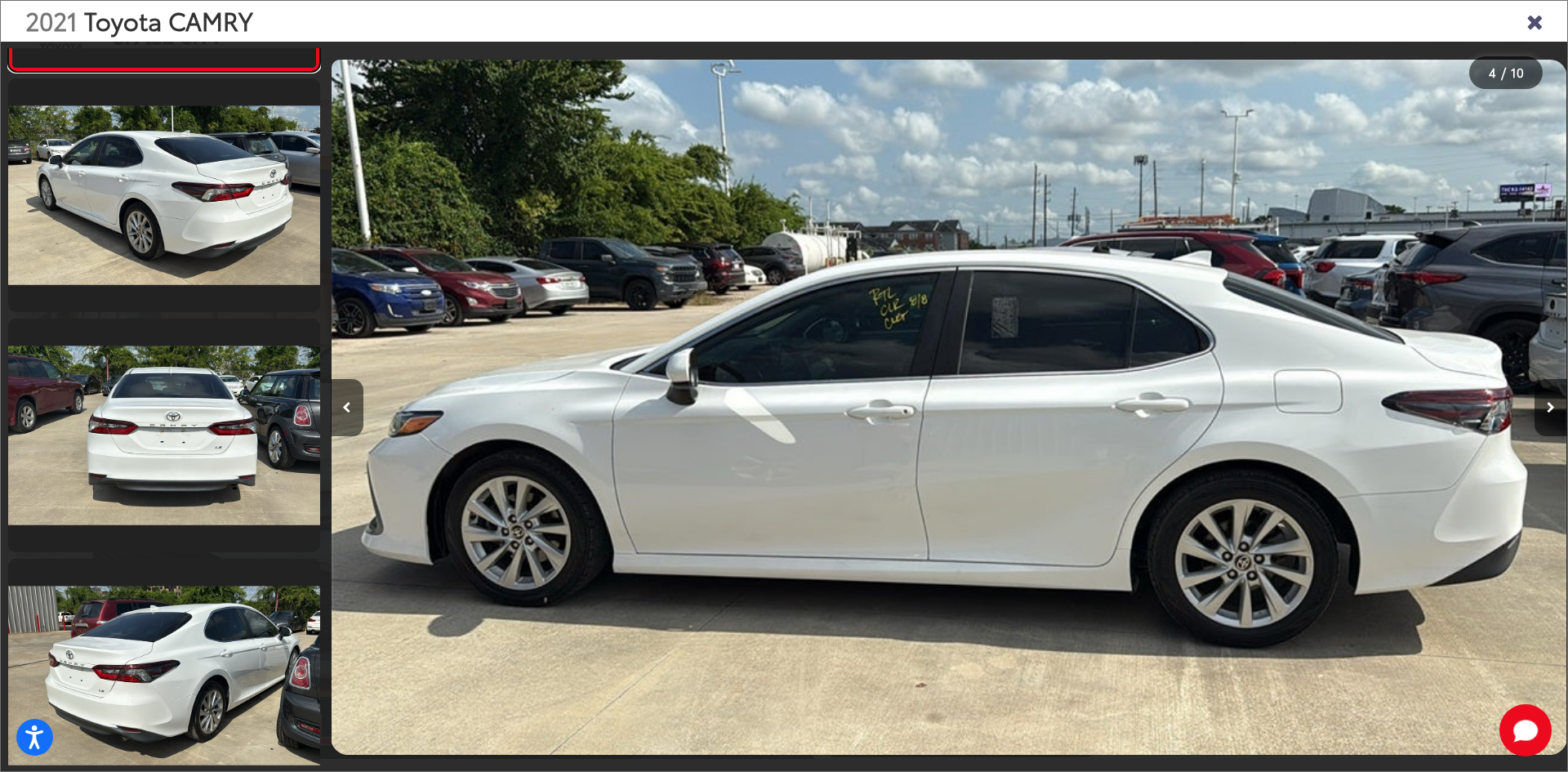
scroll to position [1185, 0]
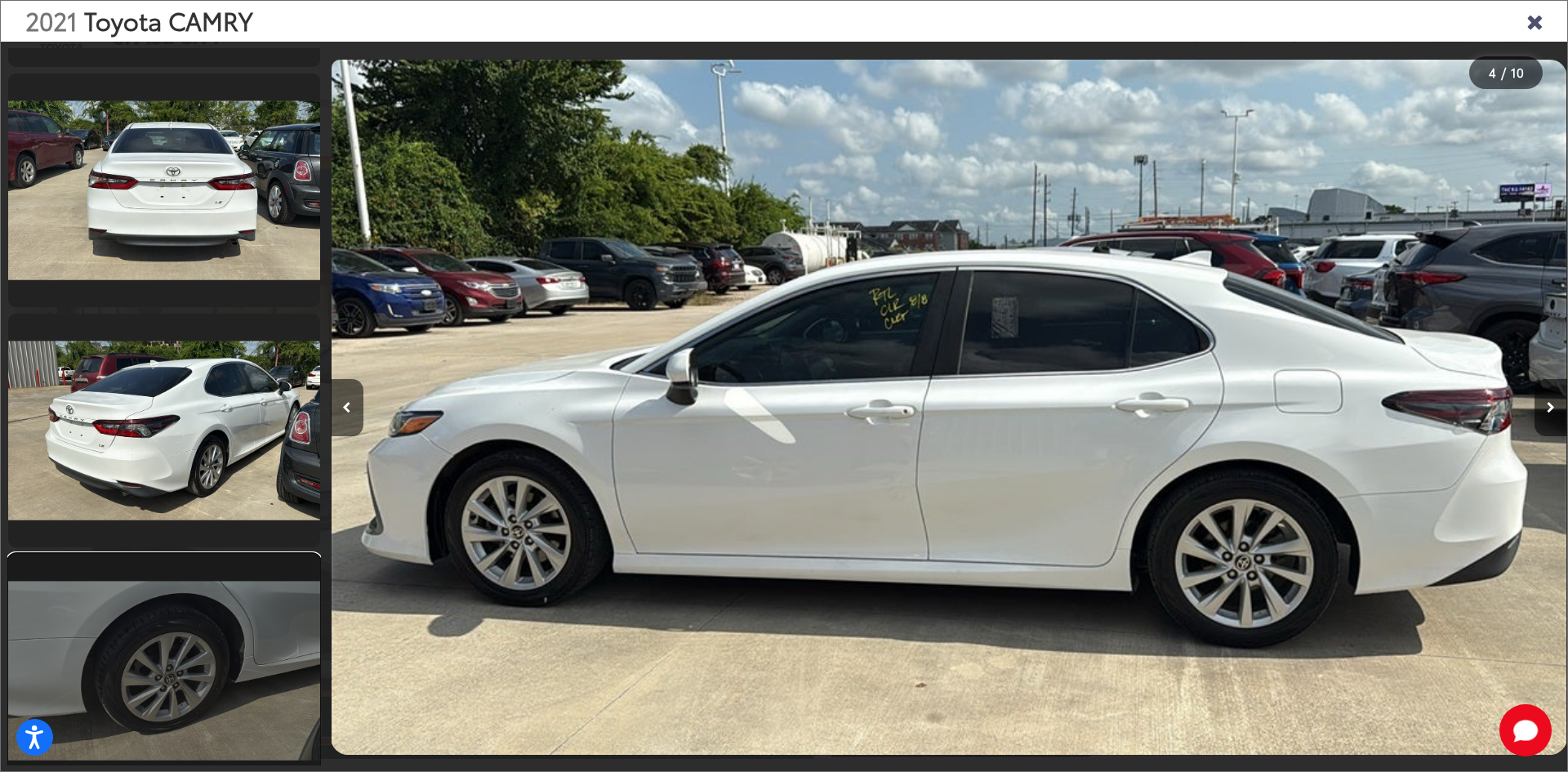
click at [218, 675] on link at bounding box center [164, 670] width 312 height 234
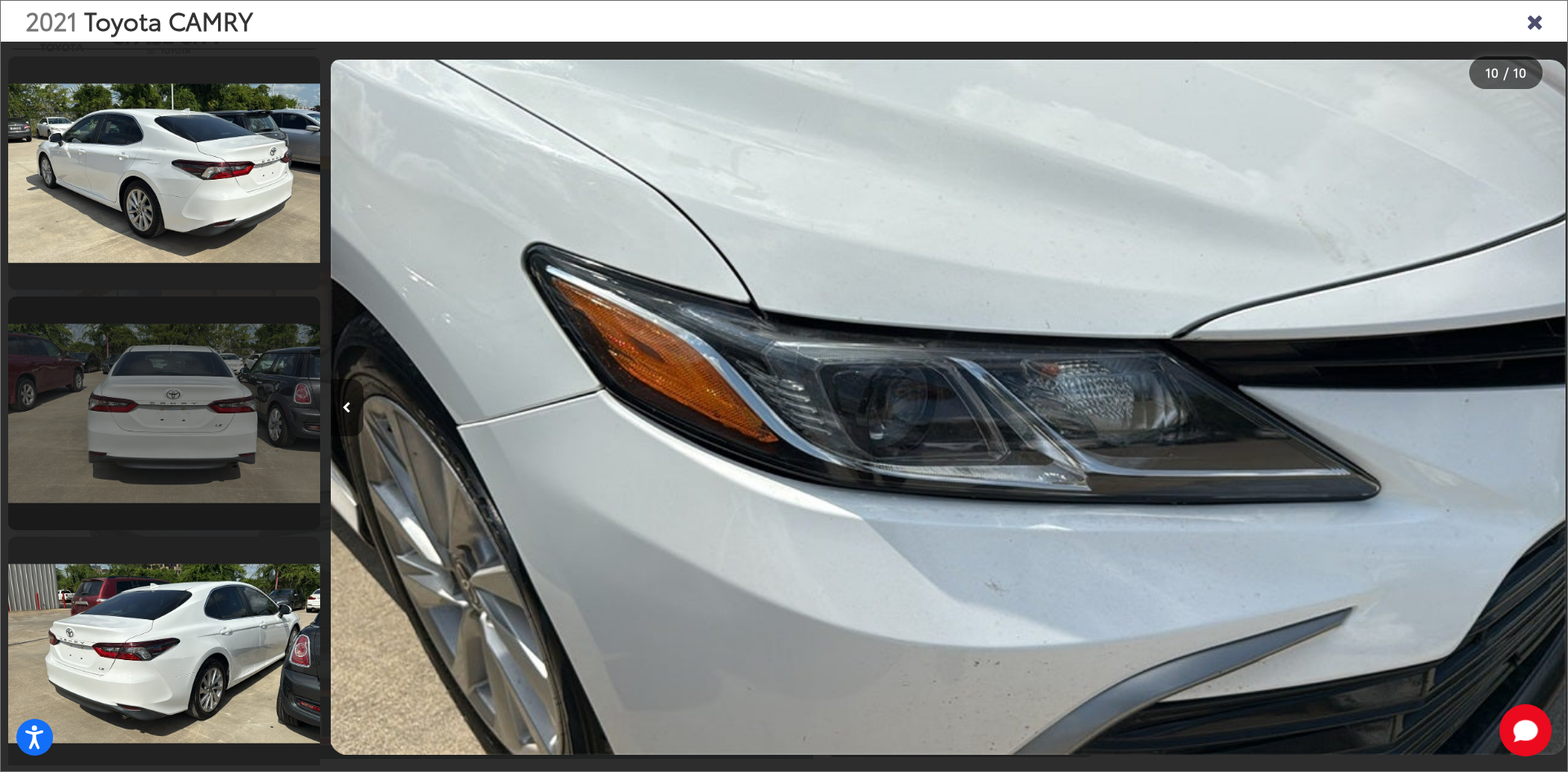
scroll to position [953, 0]
click at [205, 376] on link at bounding box center [164, 414] width 312 height 234
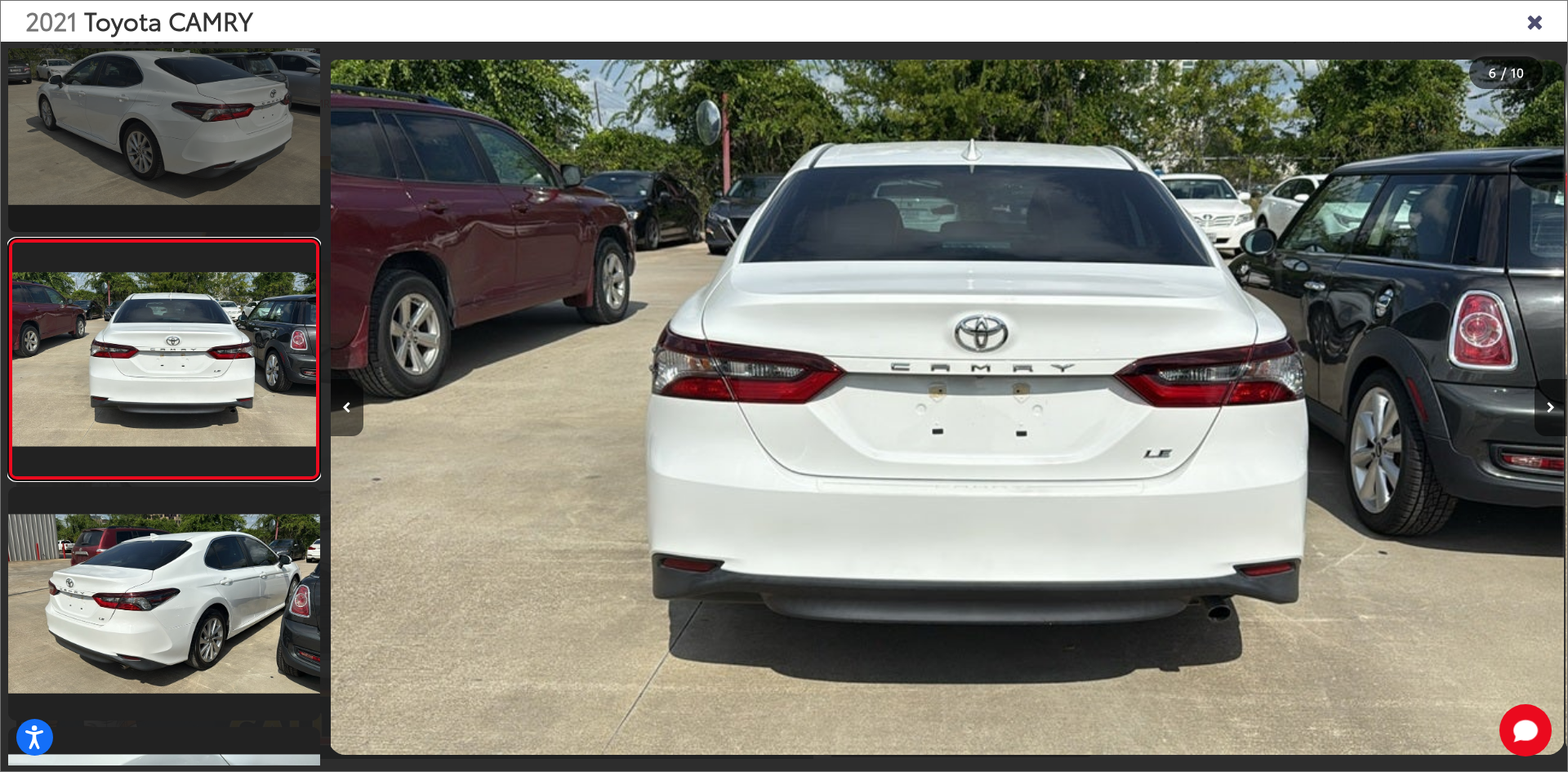
scroll to position [0, 6183]
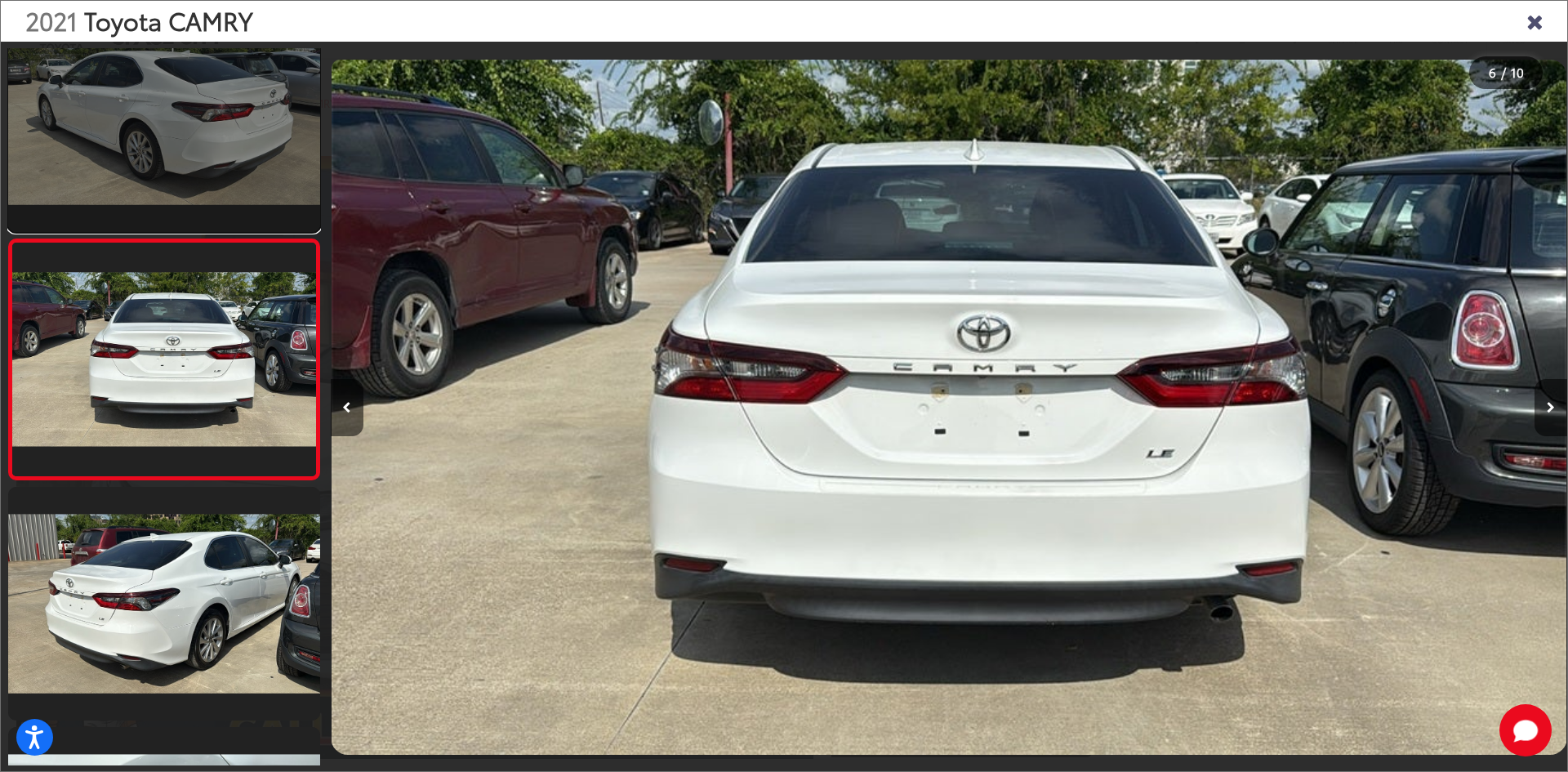
click at [191, 166] on link at bounding box center [164, 115] width 312 height 234
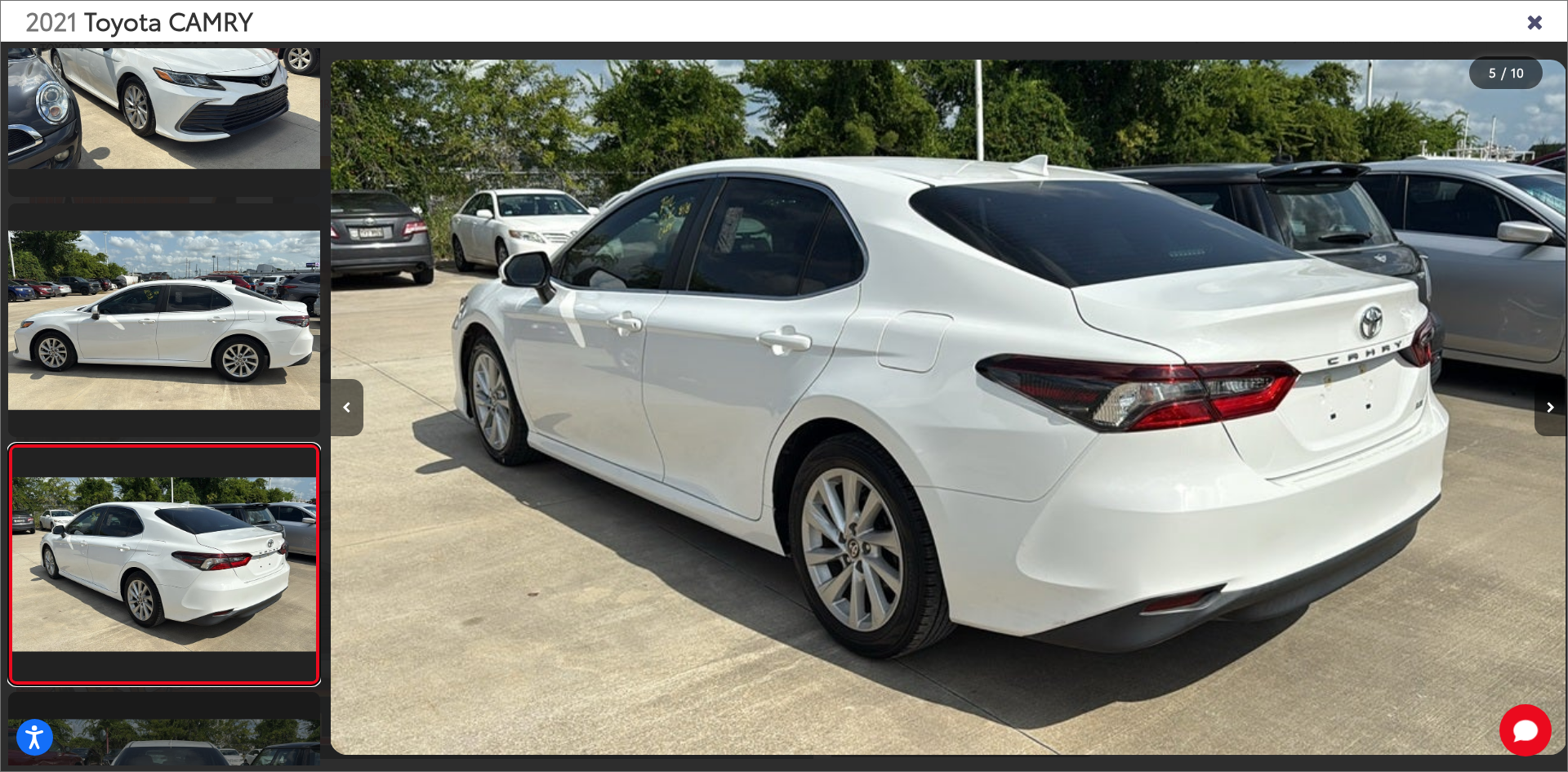
scroll to position [526, 0]
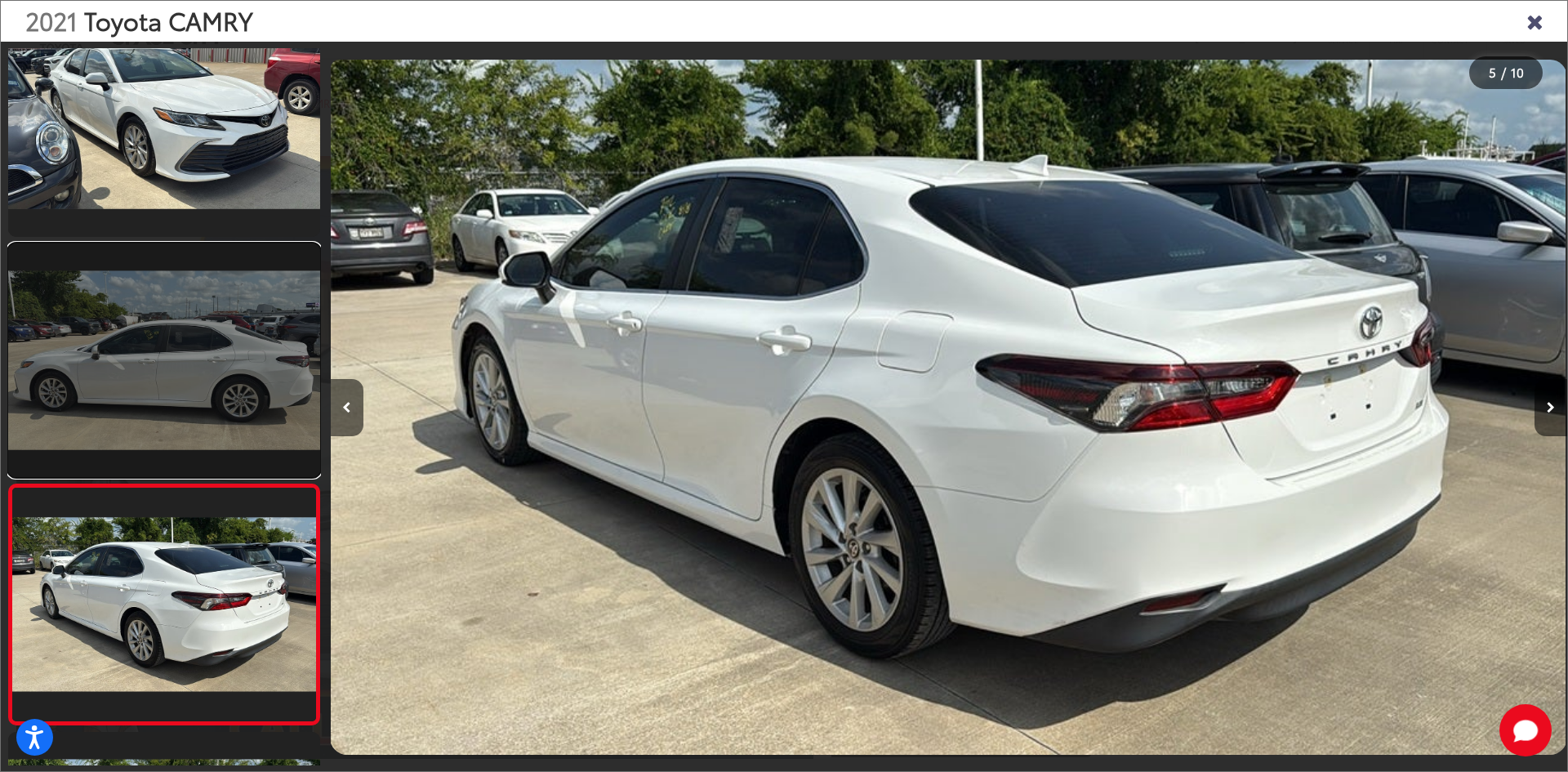
click at [128, 391] on link at bounding box center [164, 360] width 312 height 234
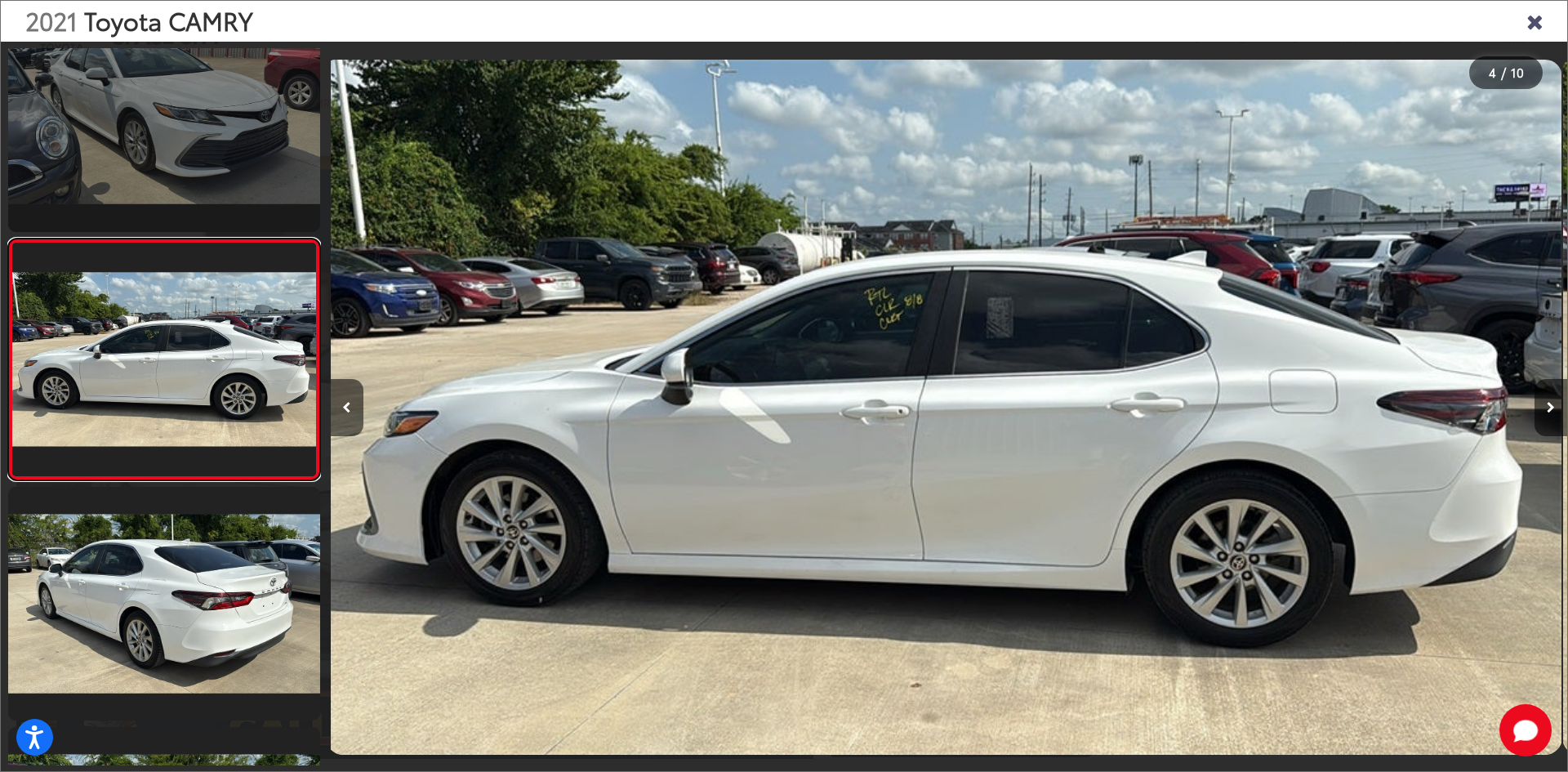
scroll to position [0, 3709]
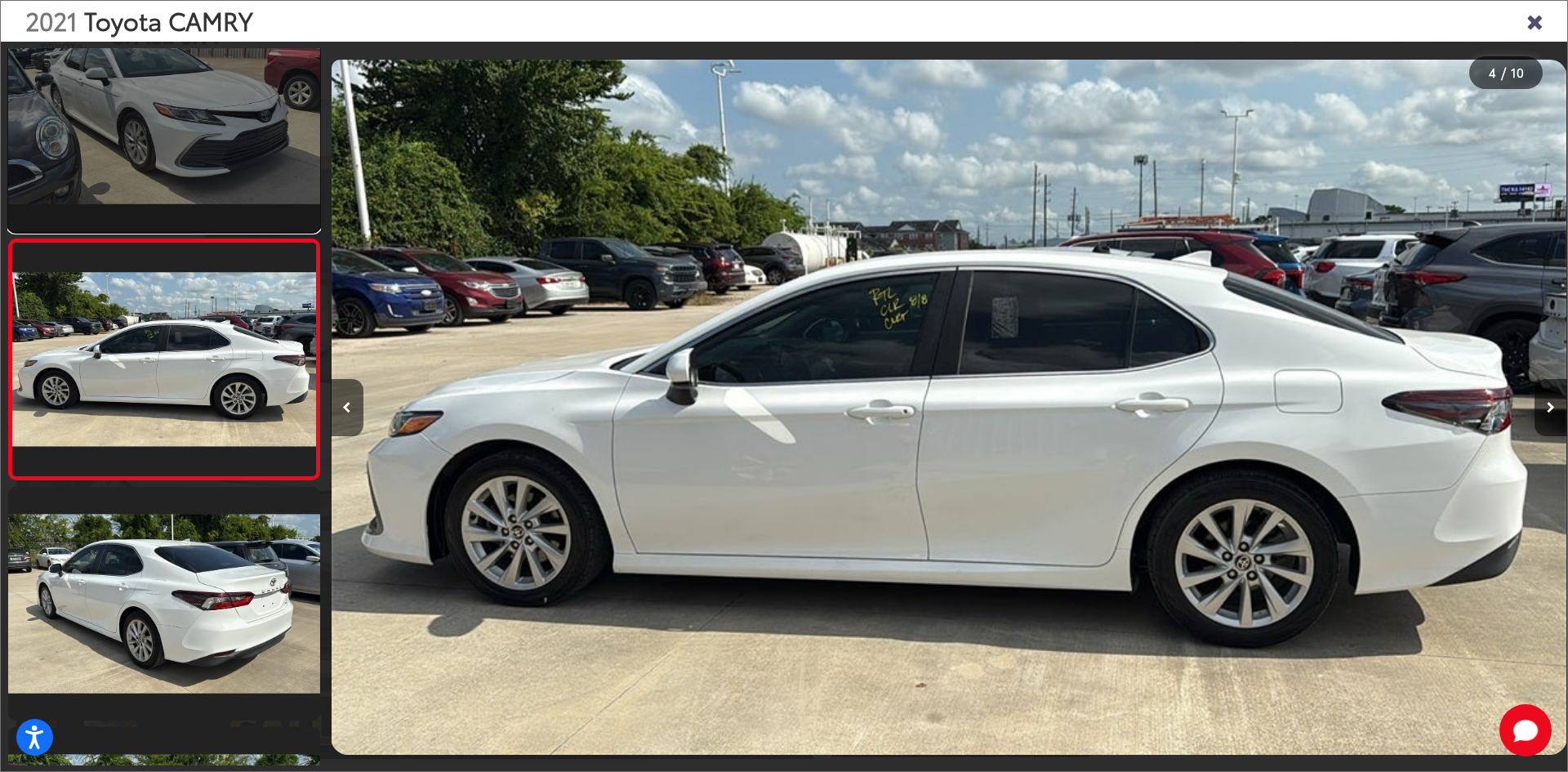
click at [186, 172] on link at bounding box center [164, 114] width 312 height 234
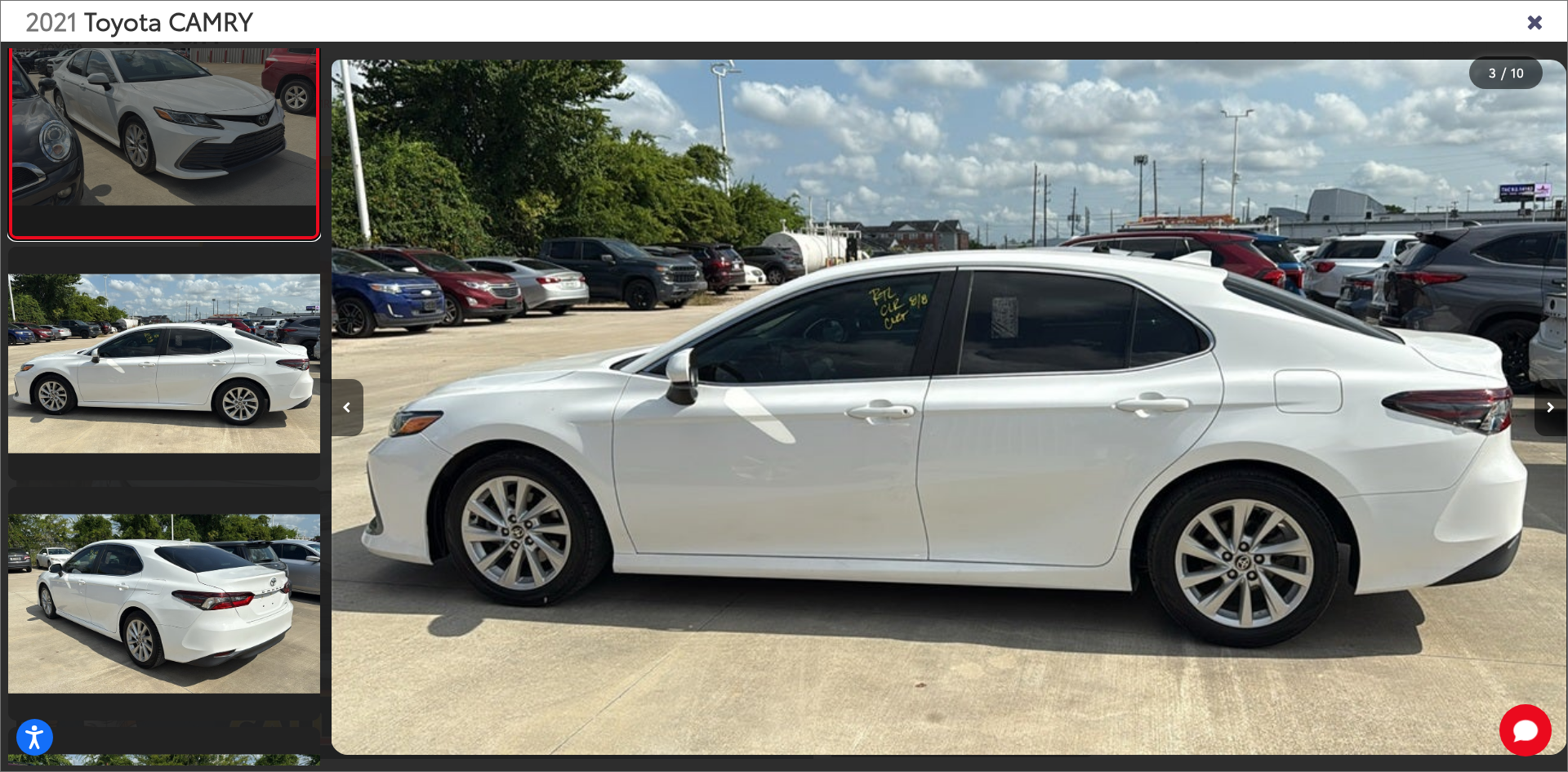
scroll to position [0, 0]
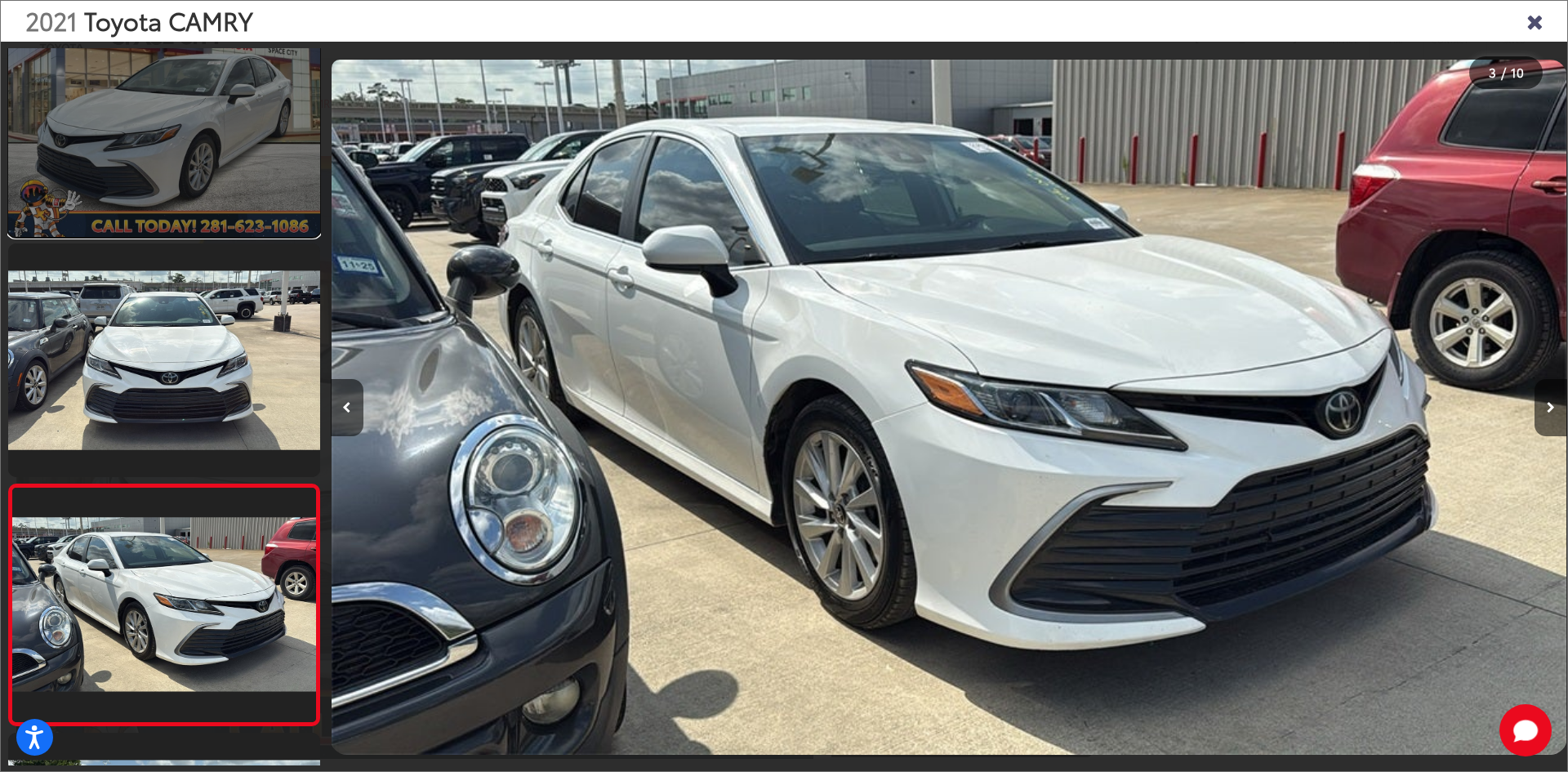
click at [218, 182] on link at bounding box center [164, 120] width 312 height 234
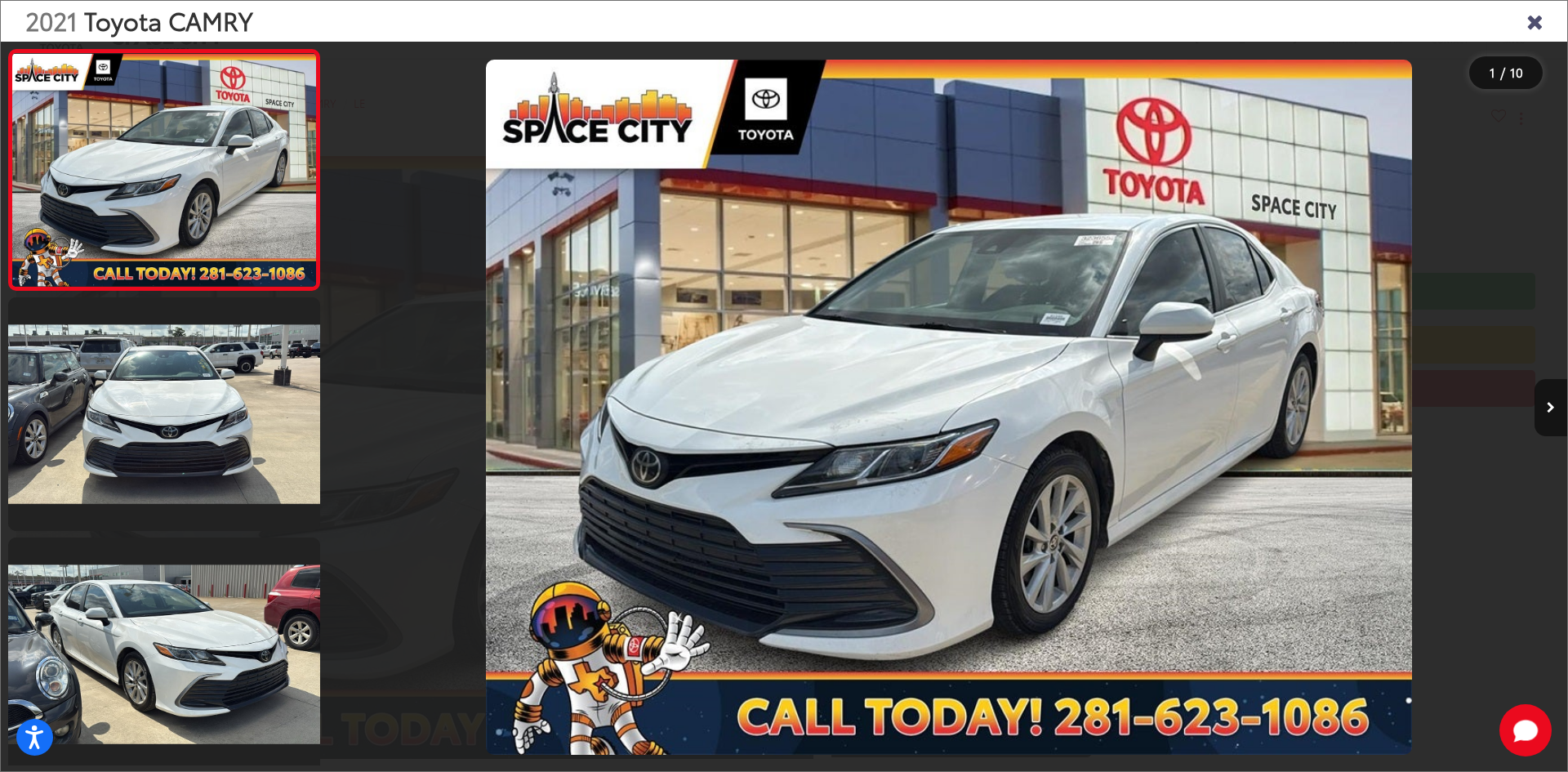
click at [1530, 27] on icon "Close gallery" at bounding box center [1534, 21] width 16 height 22
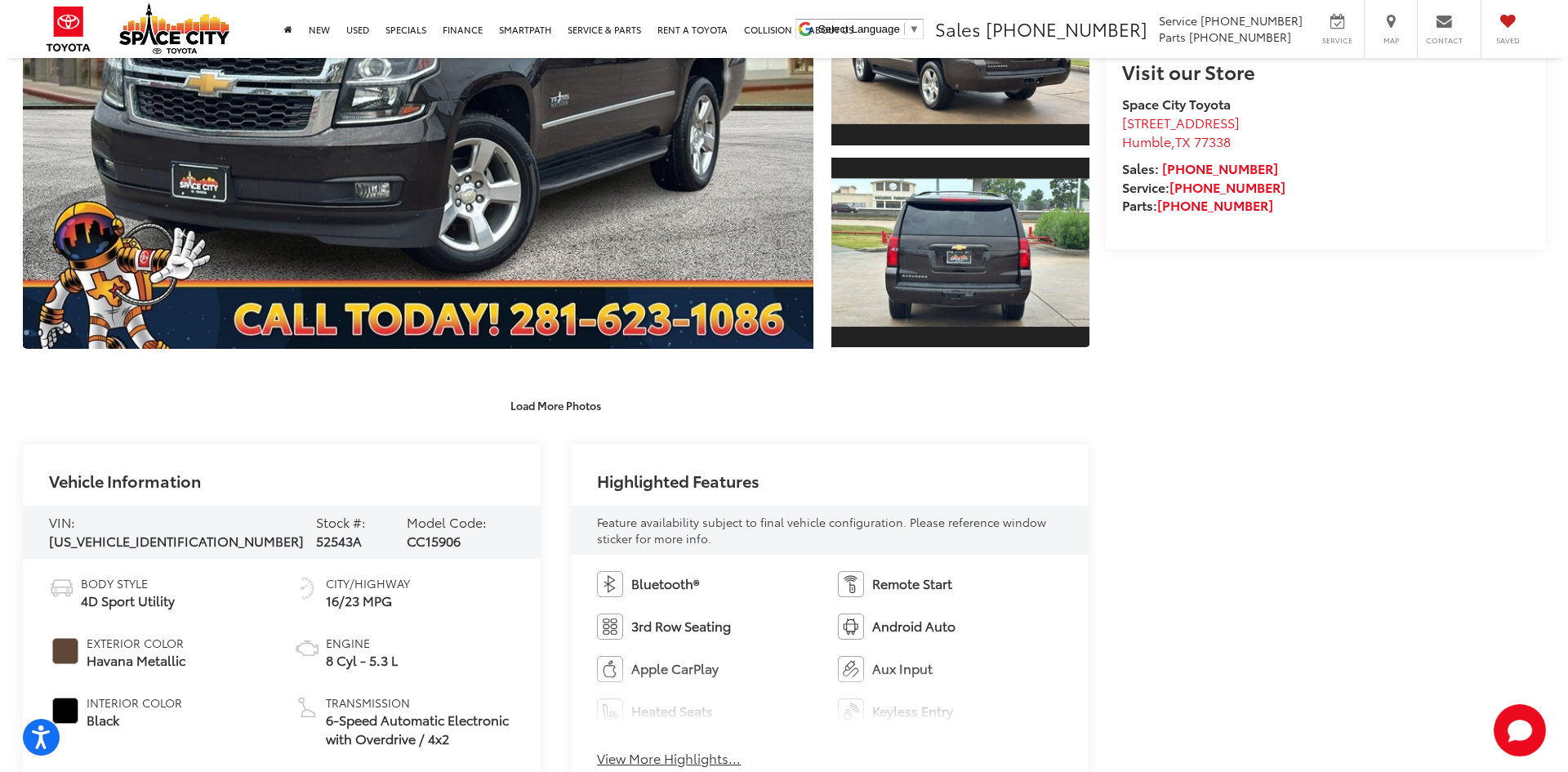
scroll to position [408, 0]
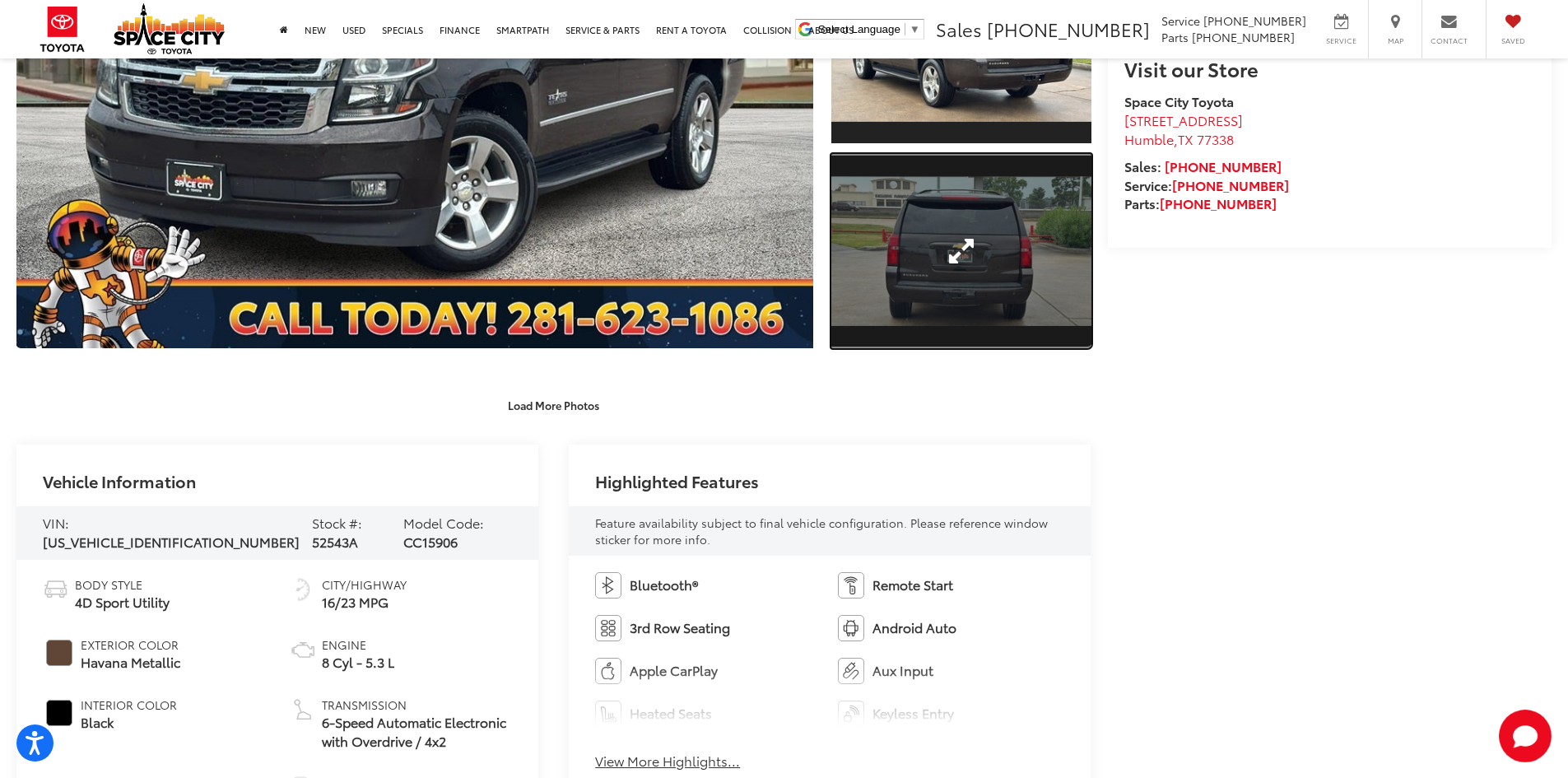
click at [906, 278] on link "Expand Photo 3" at bounding box center [962, 251] width 260 height 195
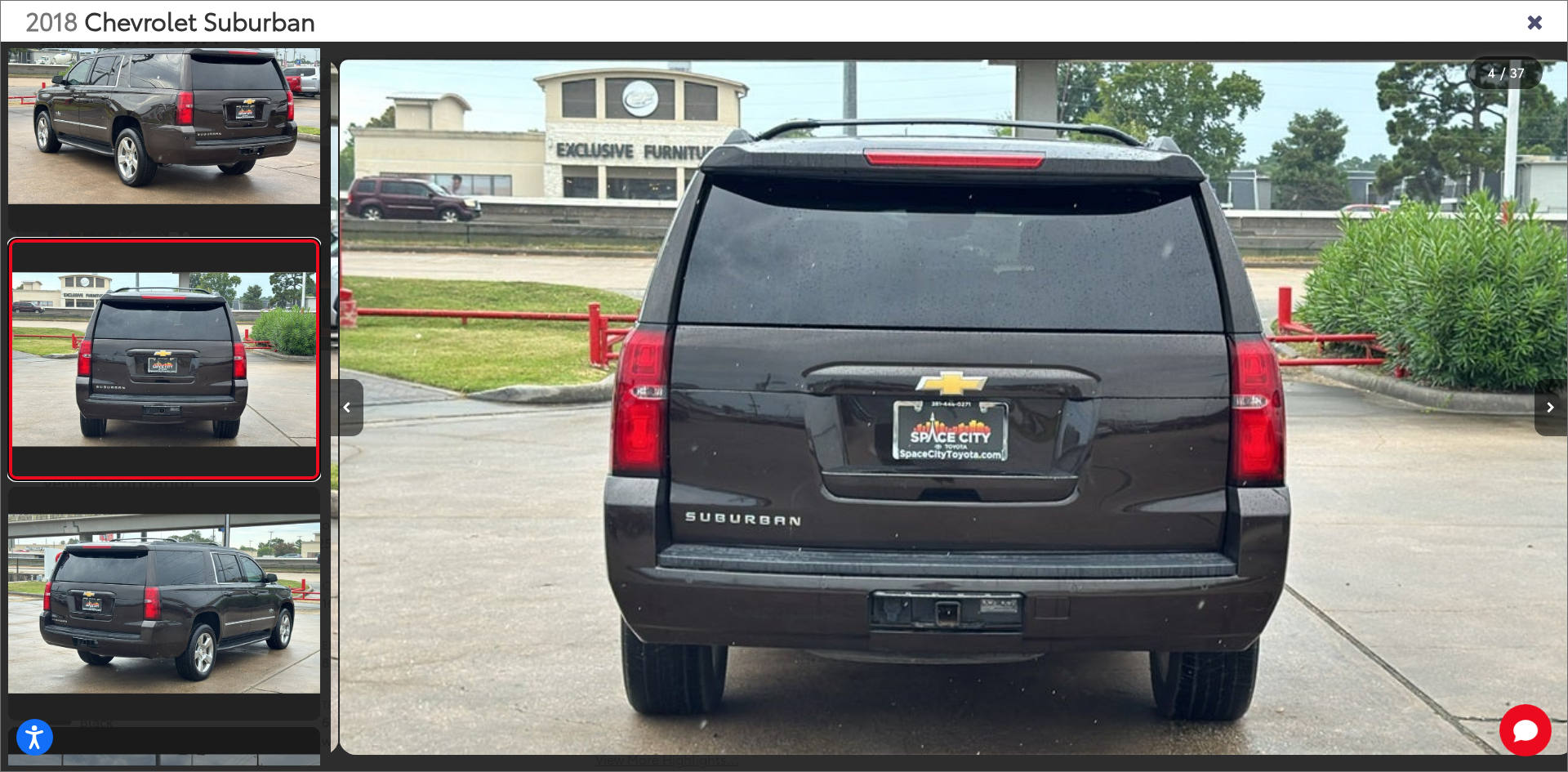
scroll to position [0, 3709]
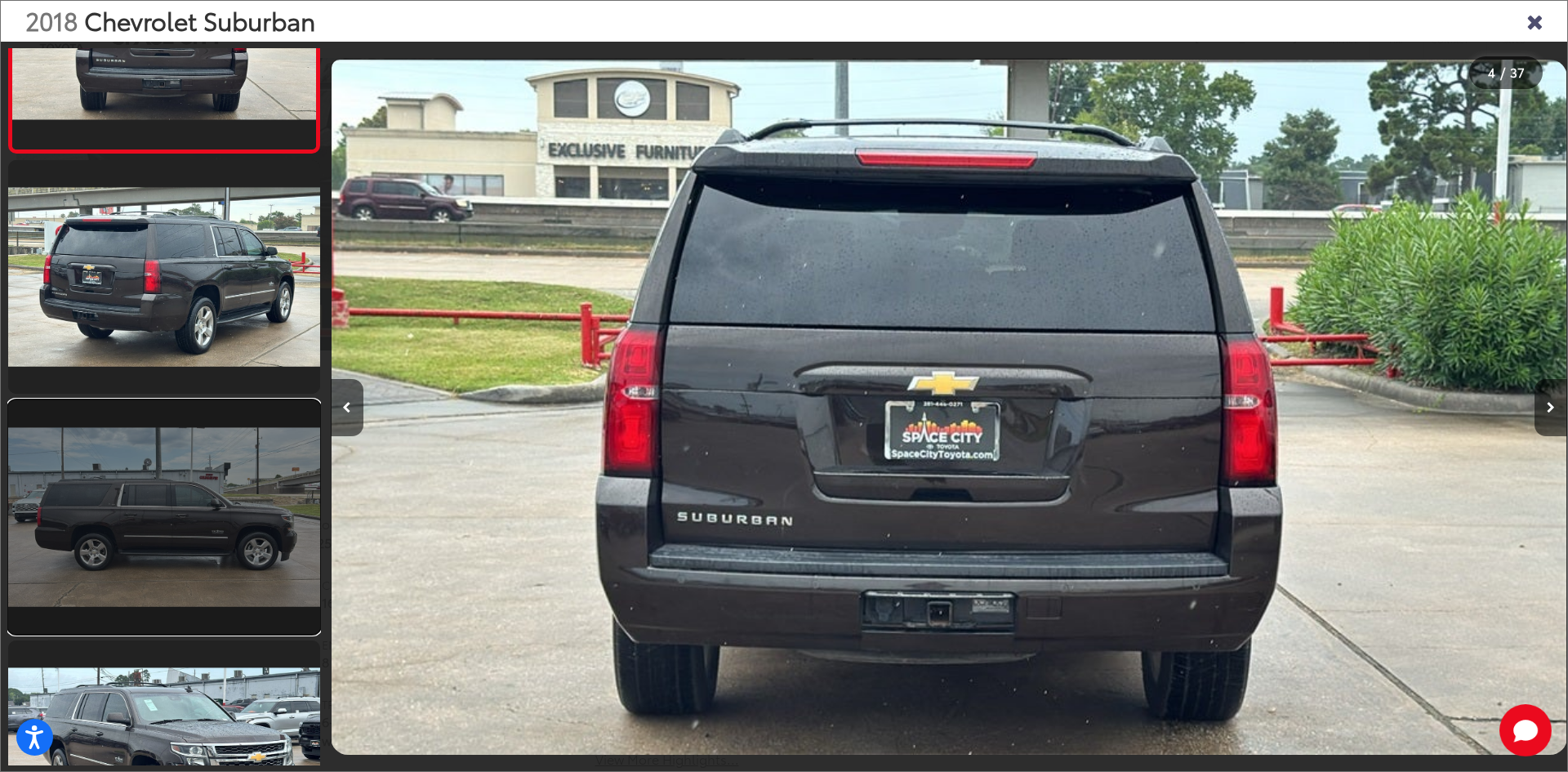
click at [242, 545] on link at bounding box center [164, 516] width 312 height 234
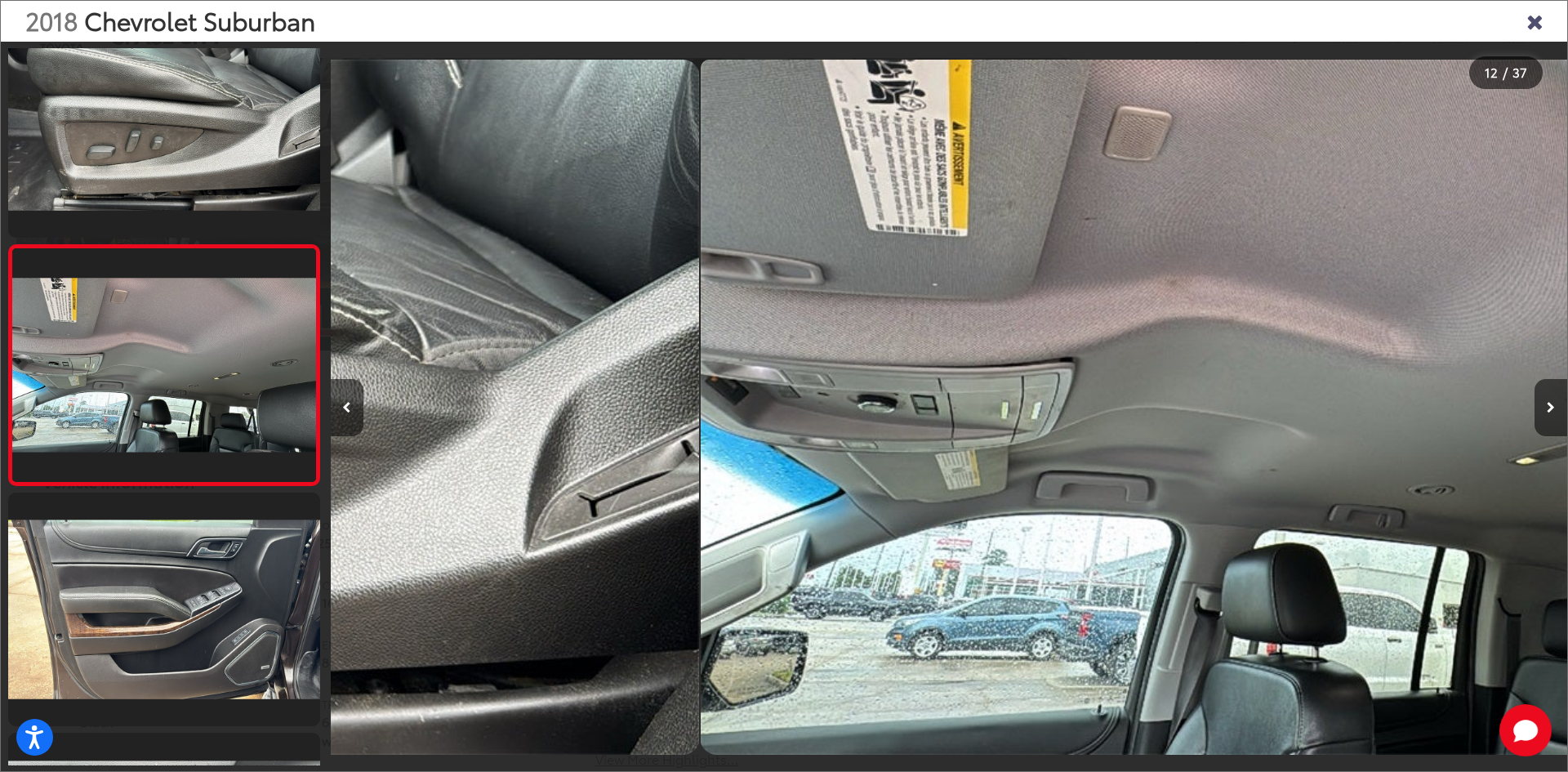
scroll to position [0, 0]
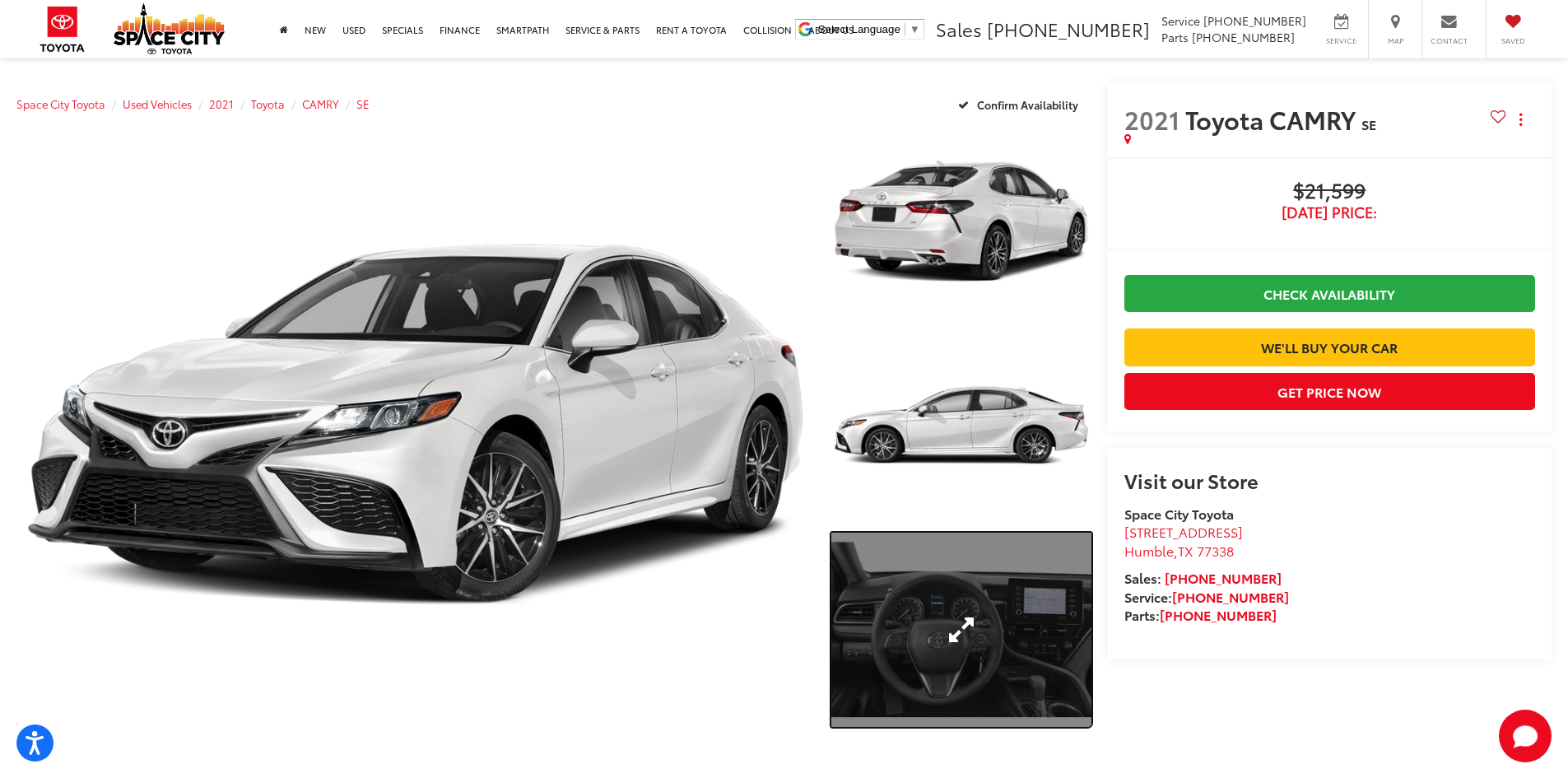
drag, startPoint x: 948, startPoint y: 556, endPoint x: 926, endPoint y: 551, distance: 22.6
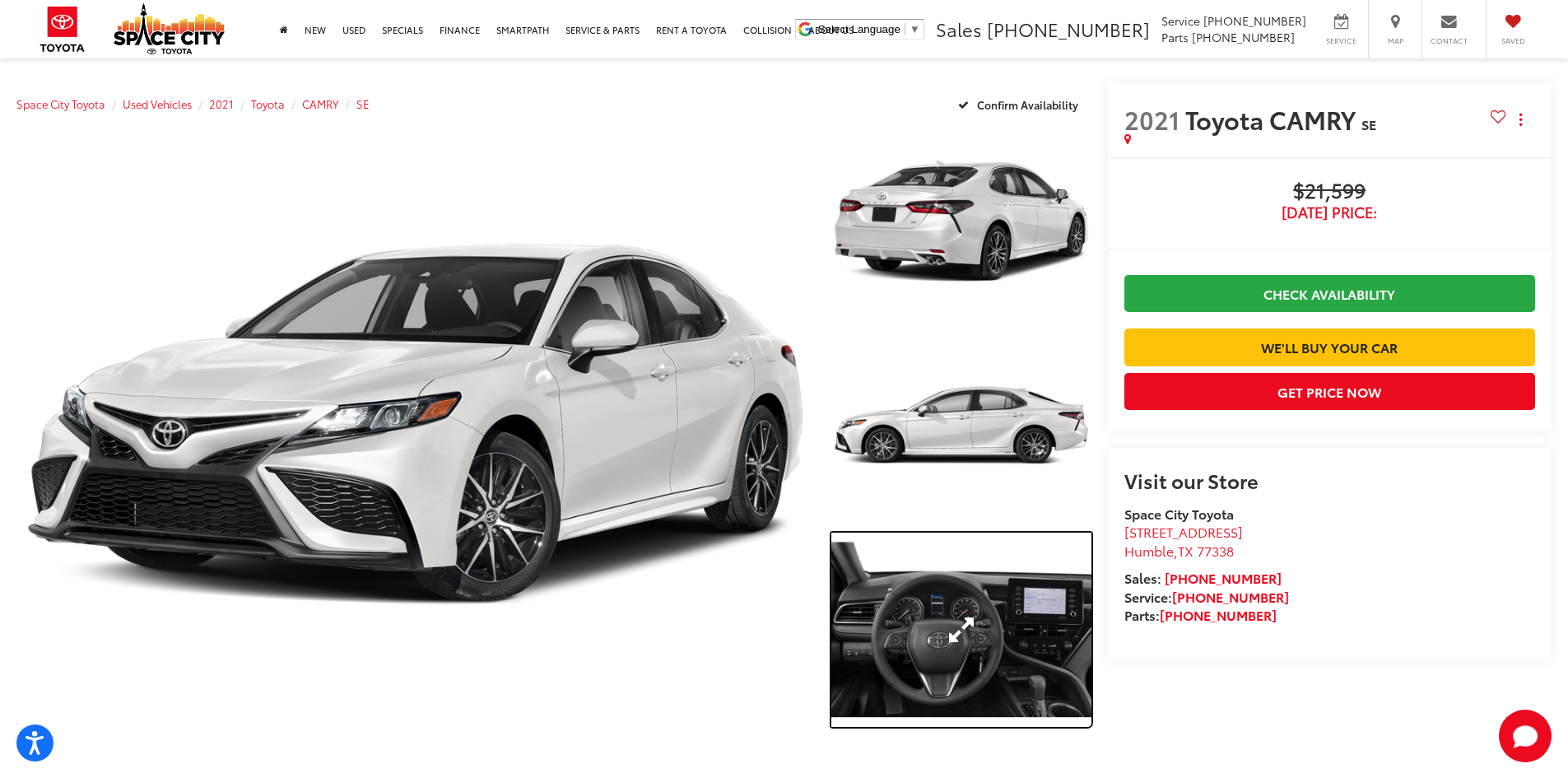
click at [947, 556] on link "Expand Photo 3" at bounding box center [962, 630] width 260 height 195
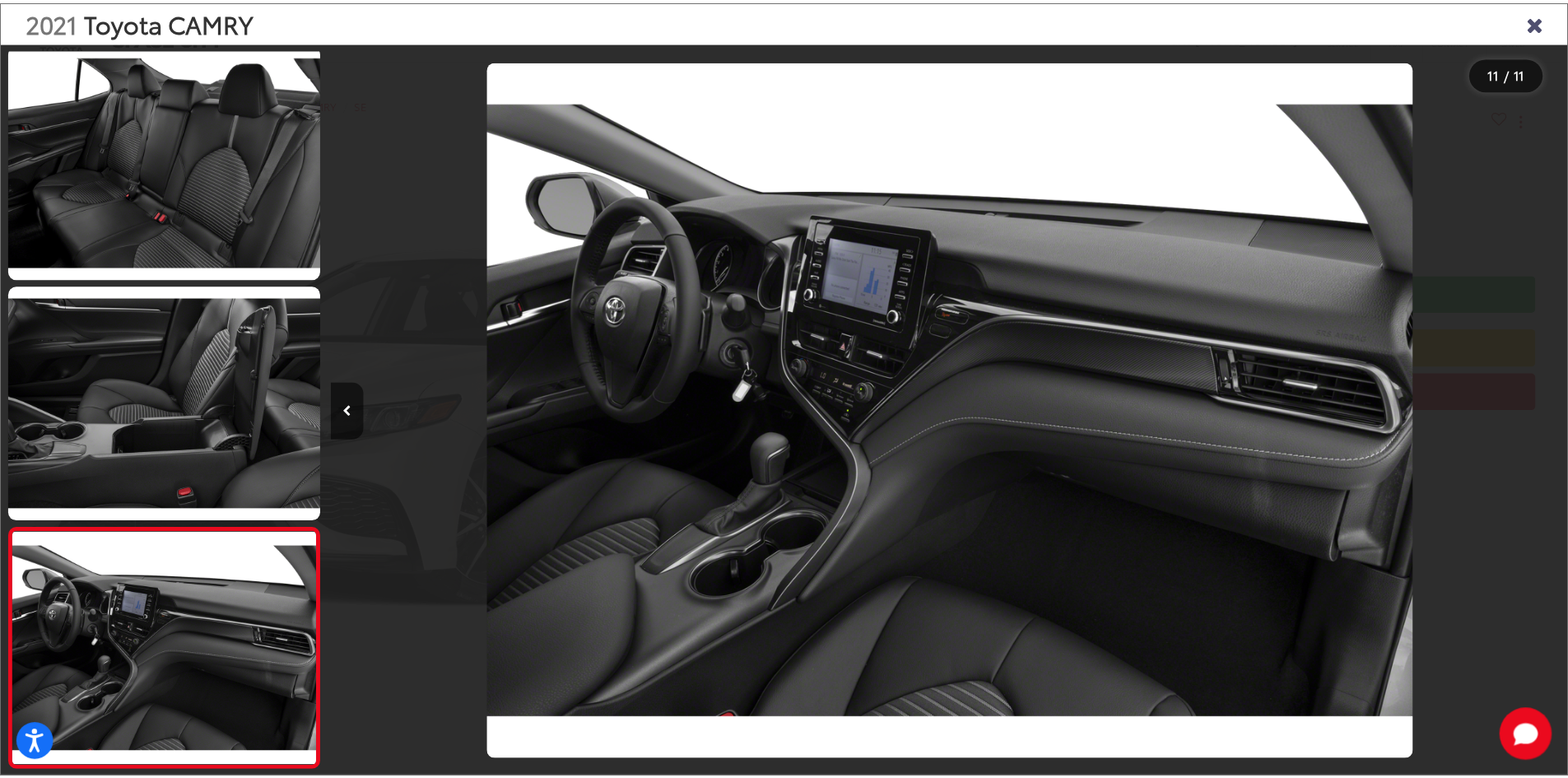
scroll to position [0, 12465]
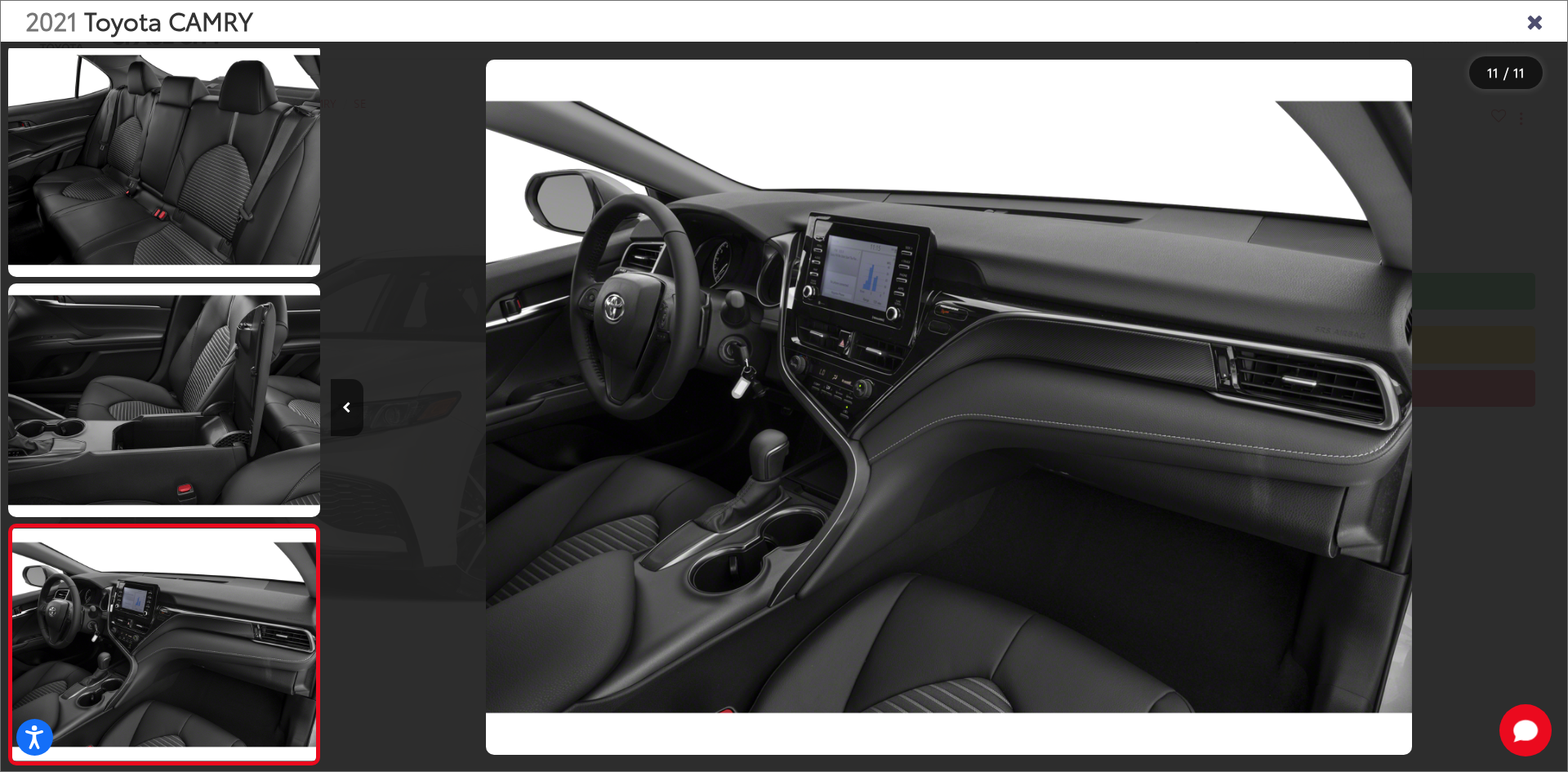
click at [1531, 26] on icon "Close gallery" at bounding box center [1534, 21] width 16 height 22
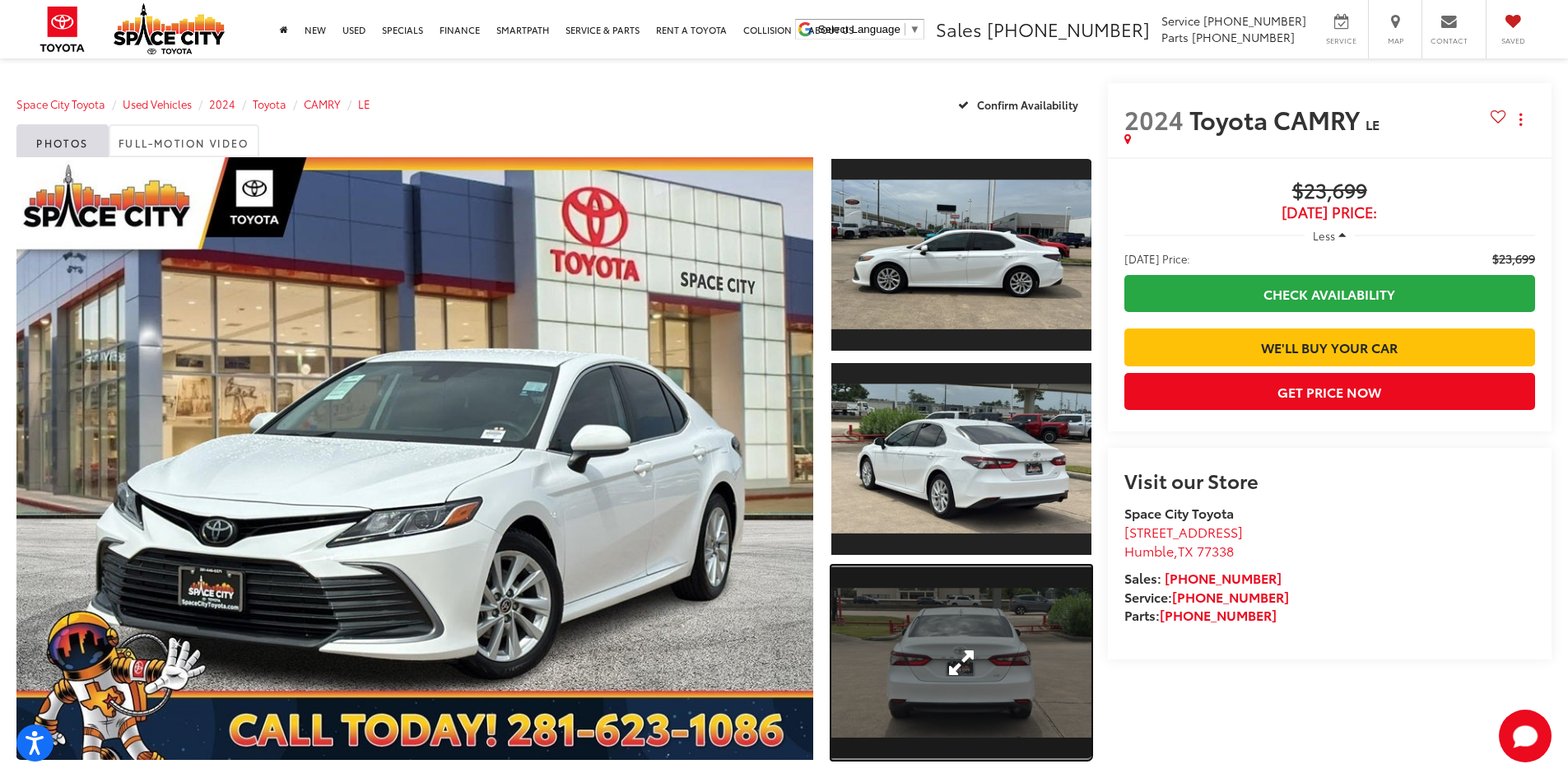
click at [942, 649] on link "Expand Photo 3" at bounding box center [962, 662] width 260 height 195
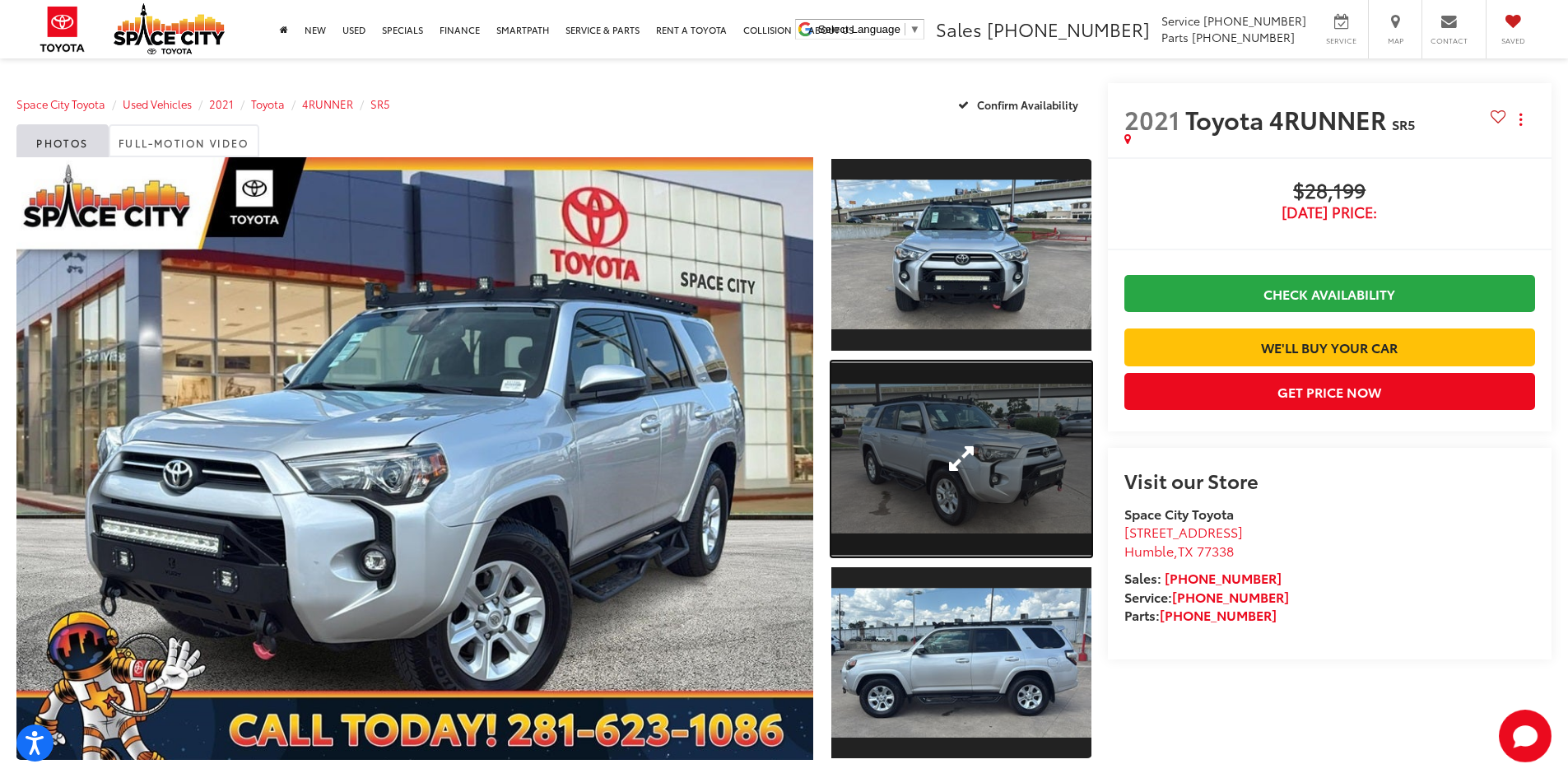
click at [980, 479] on link "Expand Photo 2" at bounding box center [962, 459] width 260 height 195
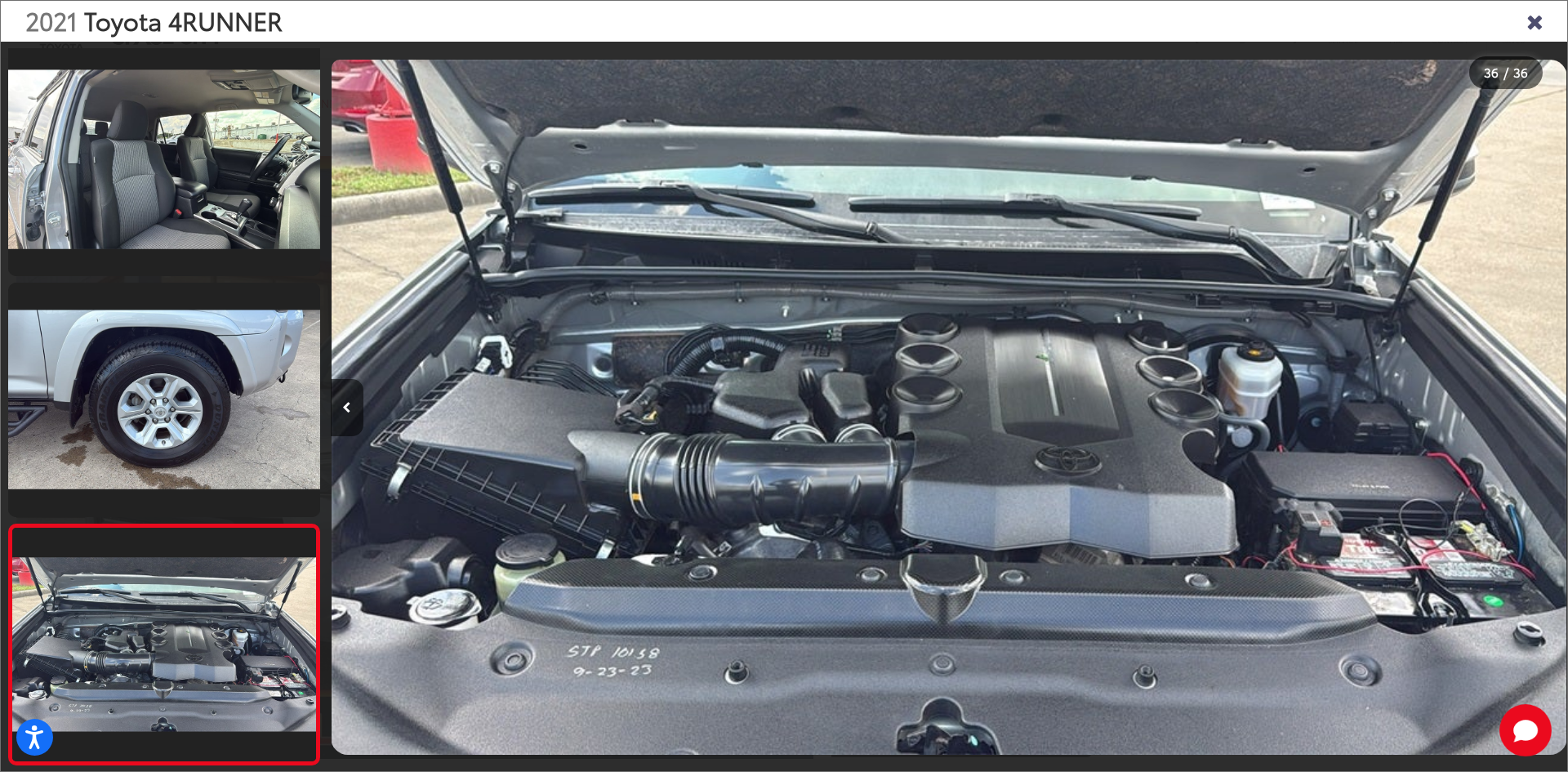
click at [1530, 25] on icon "Close gallery" at bounding box center [1534, 21] width 16 height 22
